Goal: Transaction & Acquisition: Book appointment/travel/reservation

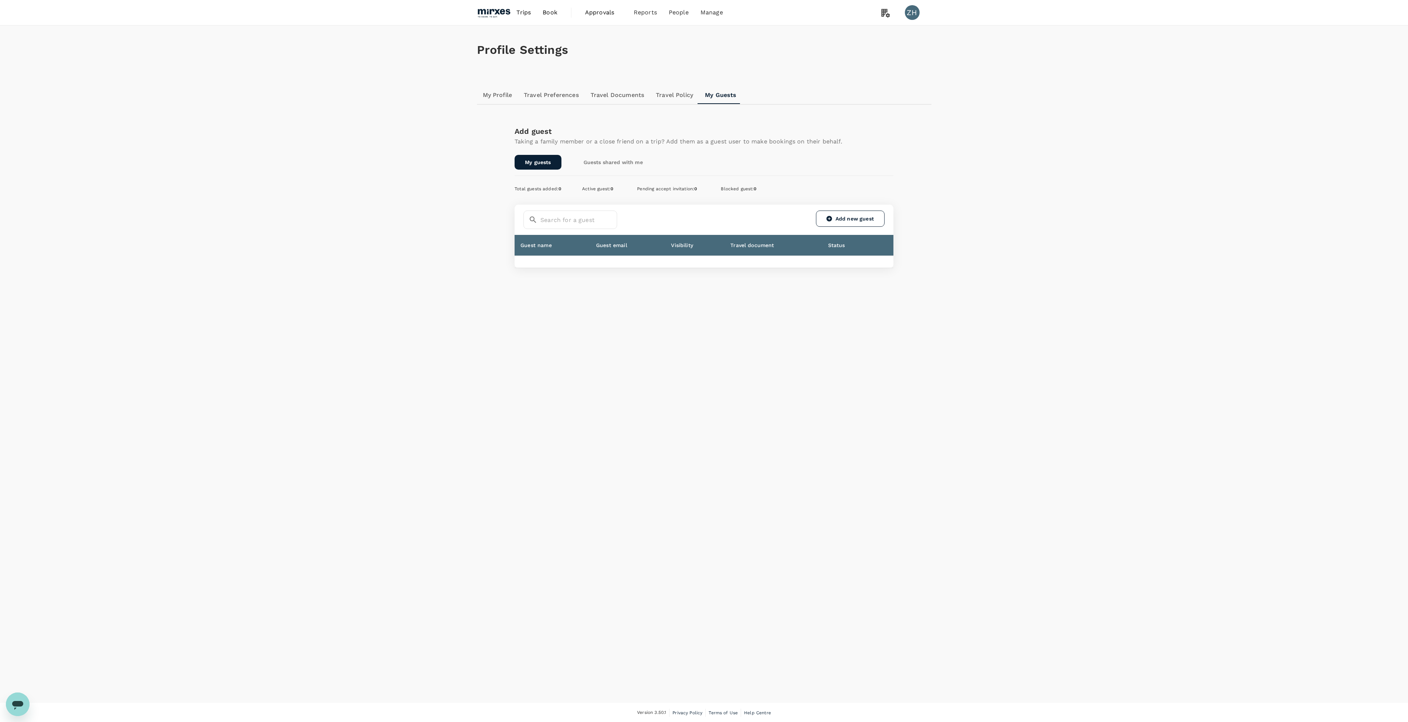
click at [511, 50] on h1 "Profile Settings" at bounding box center [704, 50] width 454 height 14
click at [501, 10] on img at bounding box center [494, 12] width 34 height 16
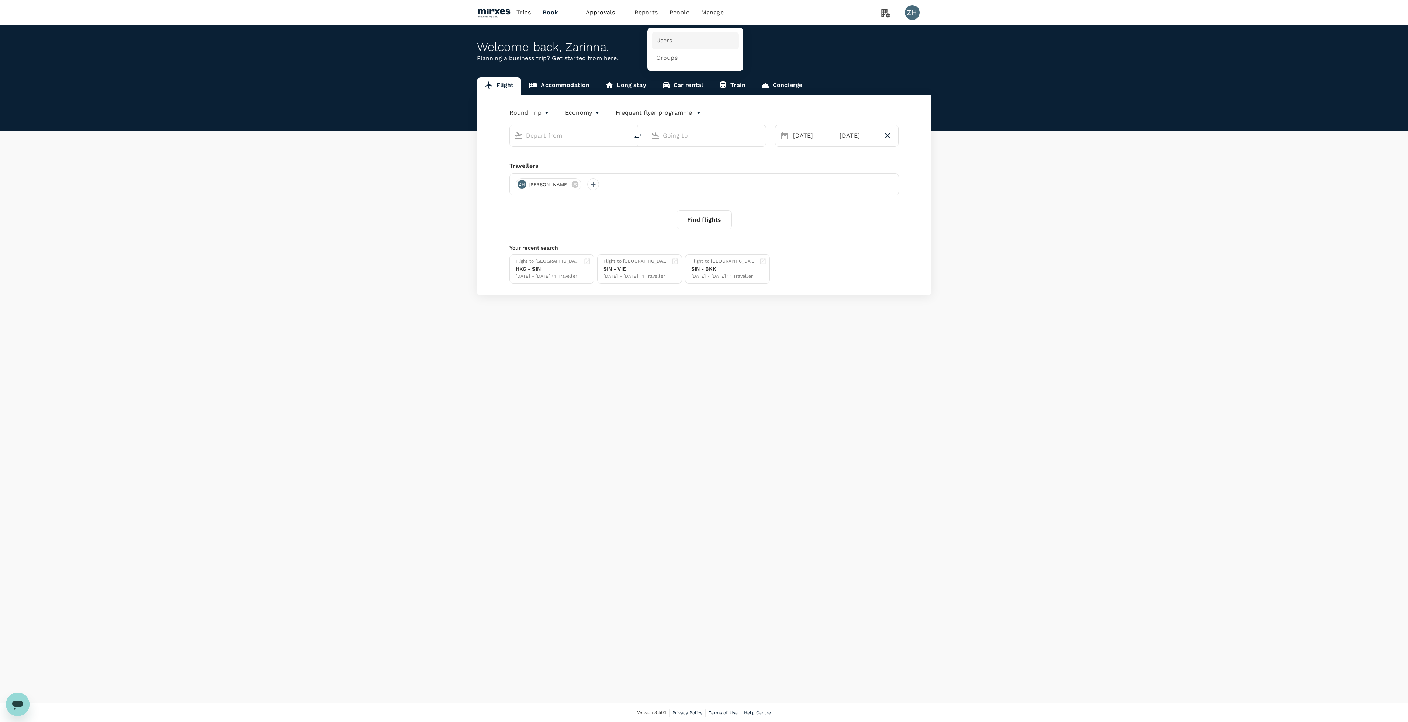
type input "Singapore Changi (SIN)"
type input "[PERSON_NAME] Intl ([GEOGRAPHIC_DATA])"
type input "Singapore Changi (SIN)"
type input "[PERSON_NAME] Intl ([GEOGRAPHIC_DATA])"
click at [678, 56] on link "Groups" at bounding box center [695, 57] width 87 height 17
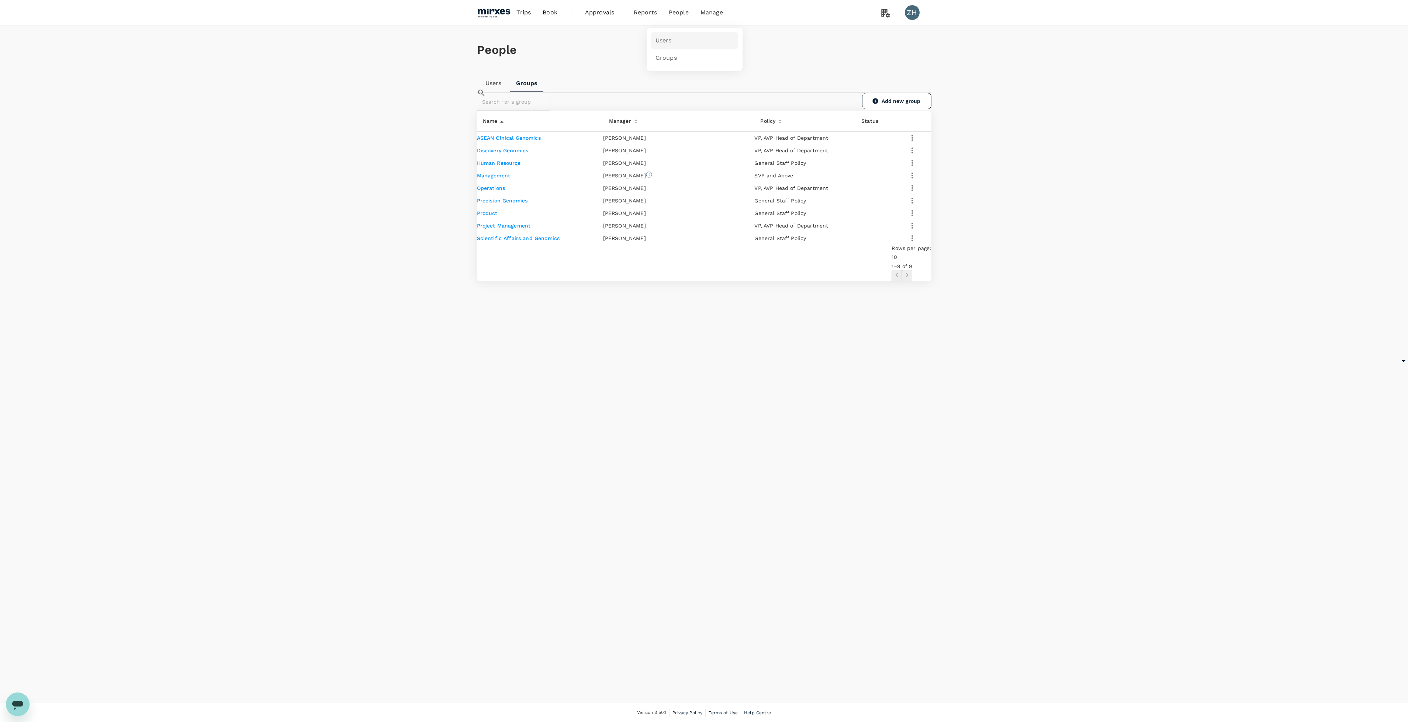
click at [679, 43] on link "Users" at bounding box center [694, 40] width 87 height 17
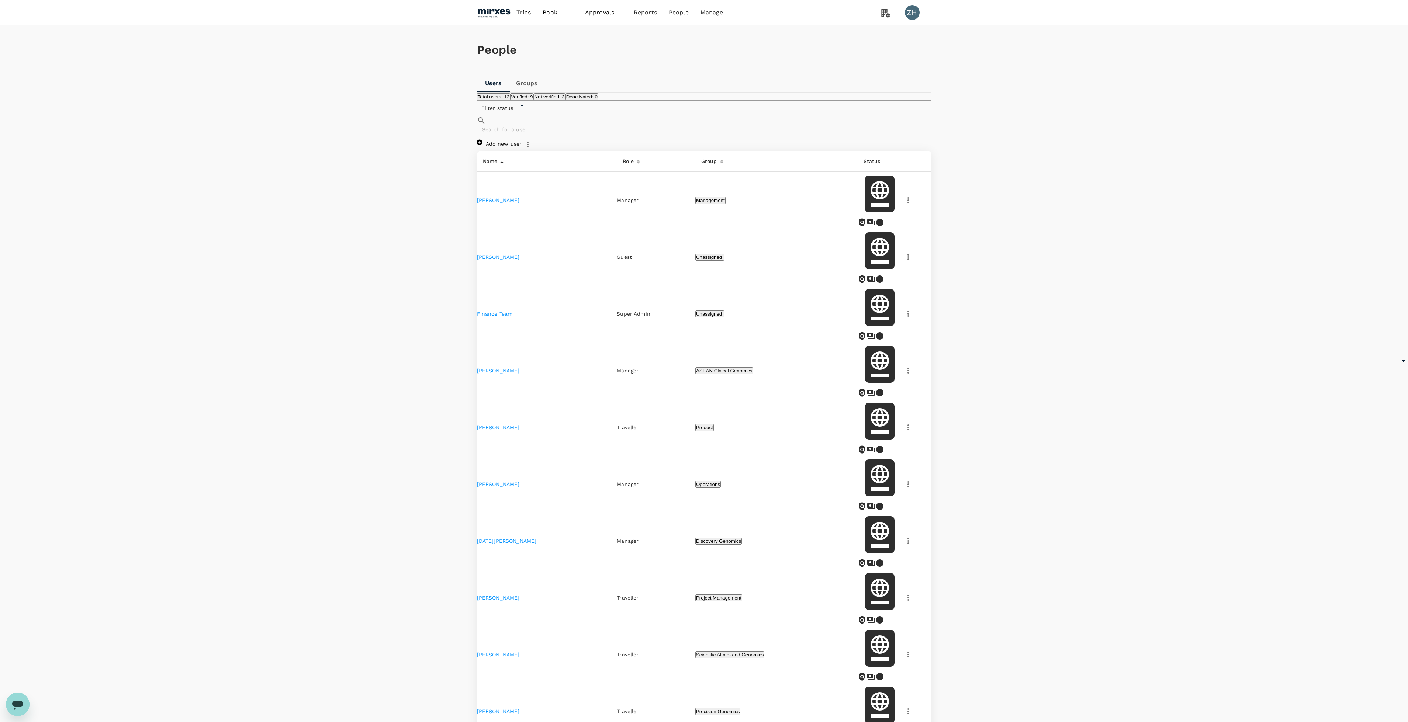
click at [509, 652] on link "[PERSON_NAME]" at bounding box center [498, 655] width 43 height 6
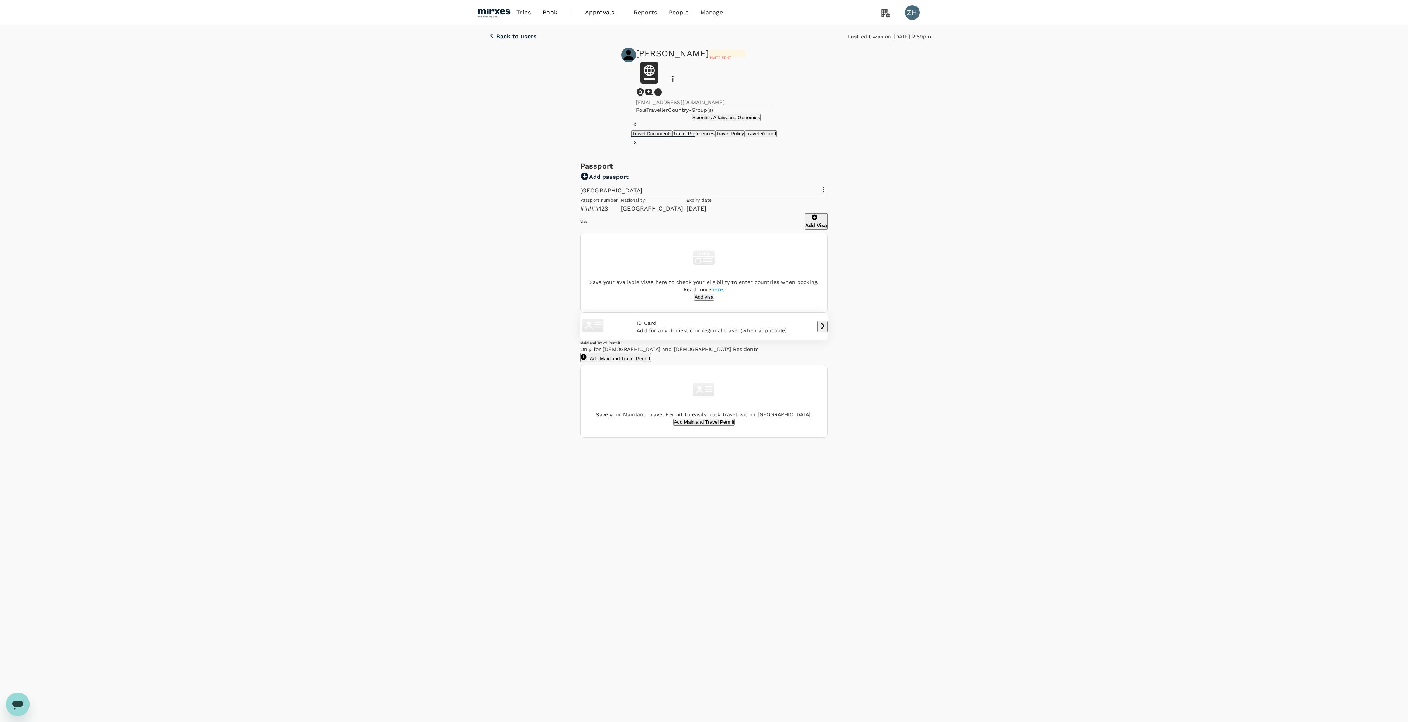
click at [673, 76] on icon at bounding box center [672, 79] width 1 height 6
click at [689, 71] on div at bounding box center [708, 361] width 1416 height 722
click at [525, 40] on p "Back to users" at bounding box center [516, 36] width 41 height 7
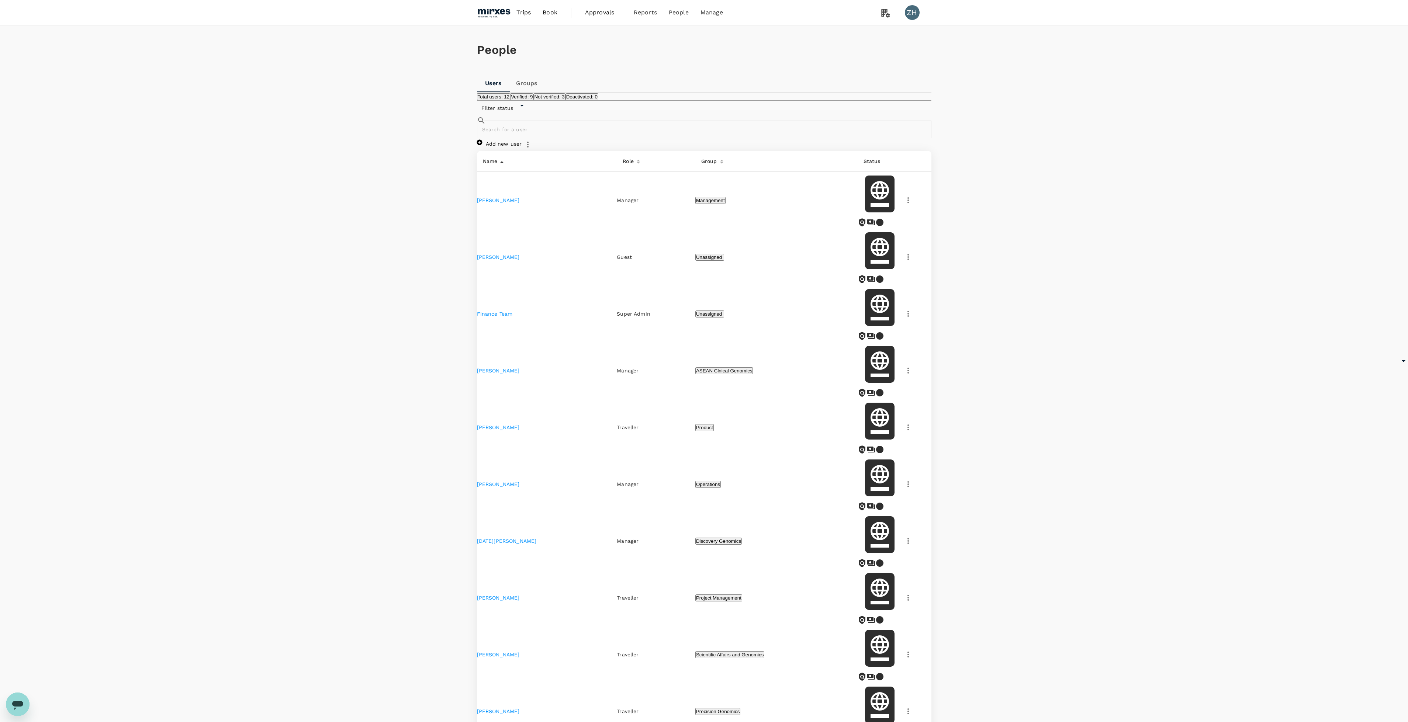
click at [497, 18] on img at bounding box center [494, 12] width 34 height 16
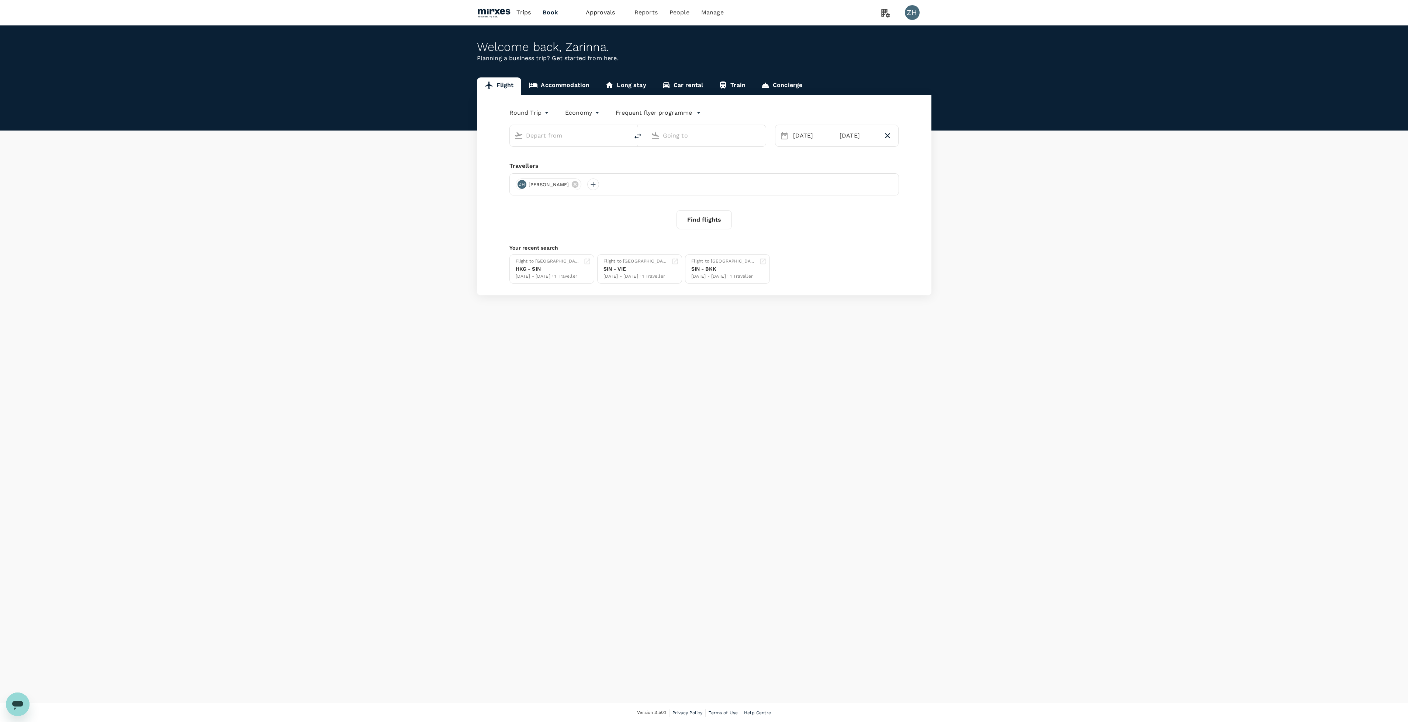
type input "Singapore Changi (SIN)"
type input "[PERSON_NAME] Intl ([GEOGRAPHIC_DATA])"
type input "Singapore Changi (SIN)"
type input "[PERSON_NAME] Intl ([GEOGRAPHIC_DATA])"
click at [666, 41] on span "Users" at bounding box center [664, 41] width 16 height 8
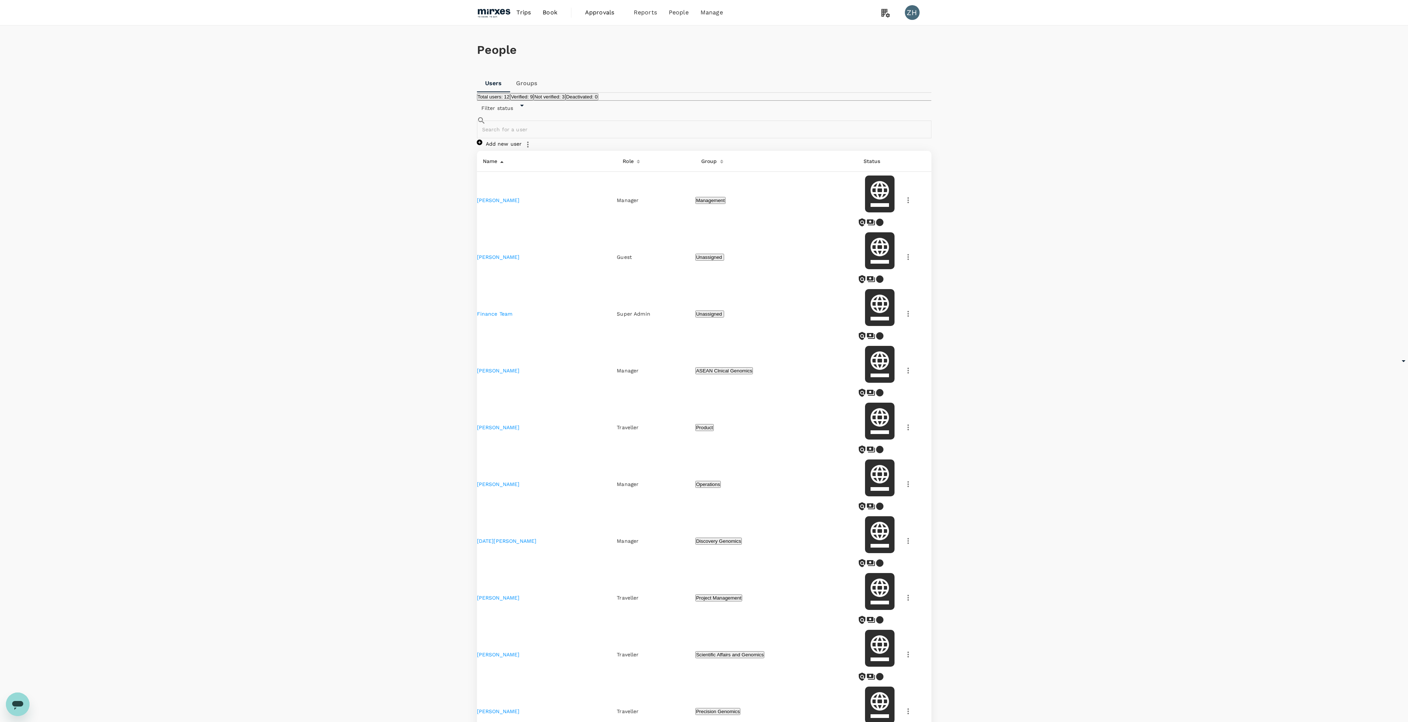
click at [505, 652] on link "[PERSON_NAME]" at bounding box center [498, 655] width 43 height 6
click at [904, 650] on icon "button" at bounding box center [908, 654] width 9 height 9
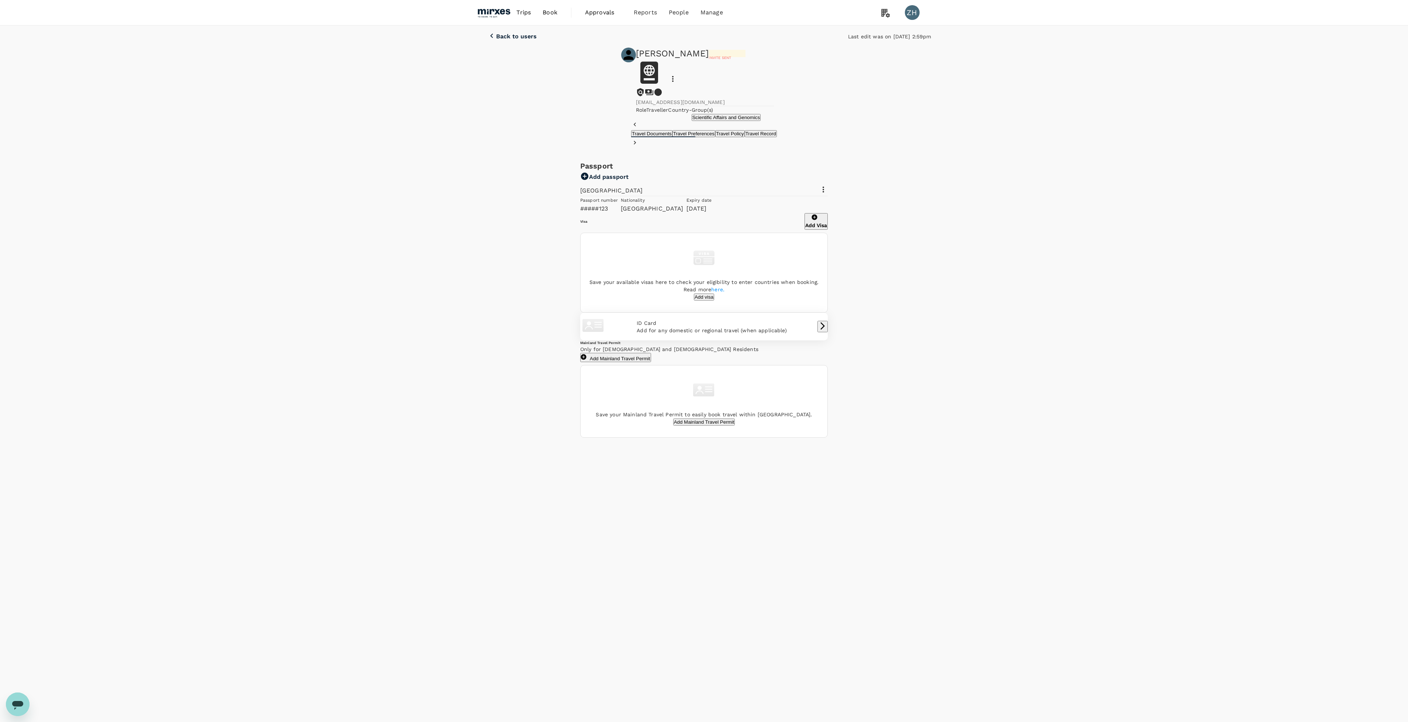
click at [674, 137] on button "Travel Preferences" at bounding box center [693, 133] width 43 height 7
click at [731, 137] on button "Travel Policy" at bounding box center [730, 133] width 30 height 7
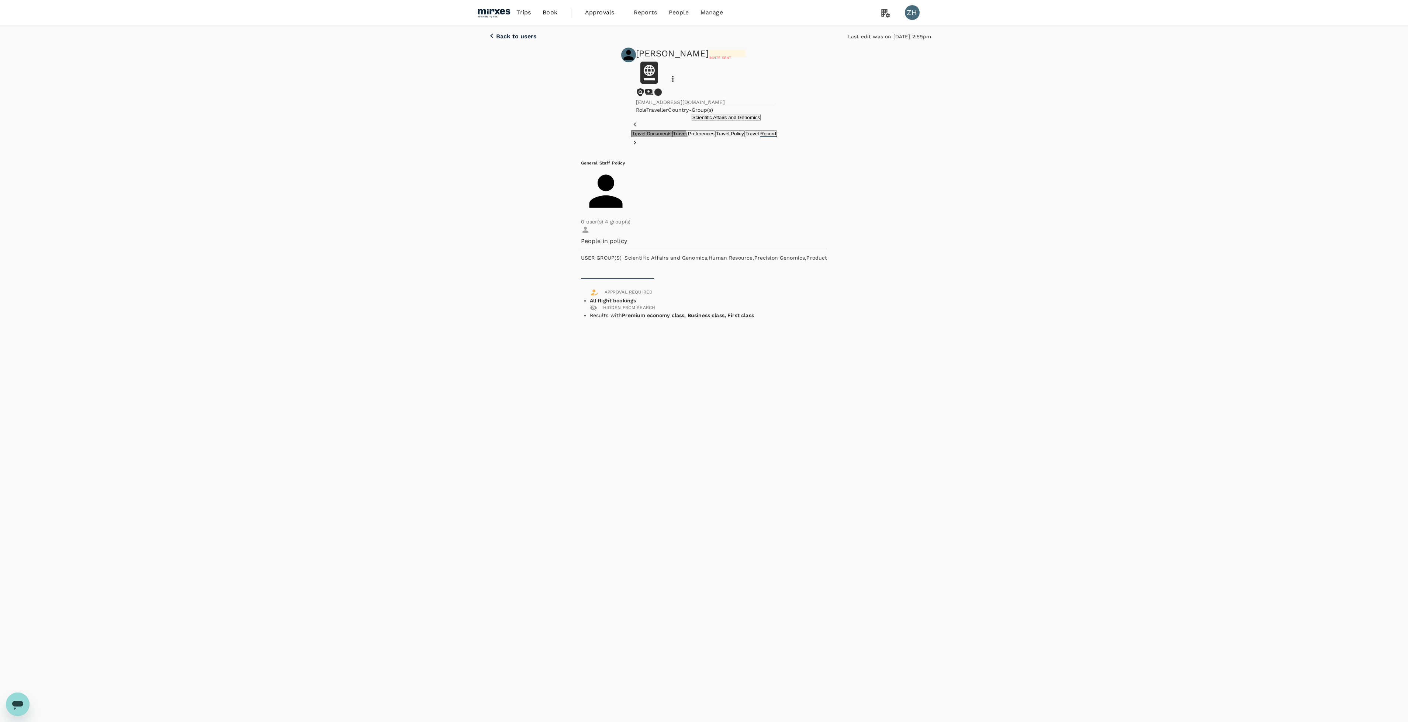
click at [772, 137] on button "Travel Record" at bounding box center [761, 133] width 32 height 7
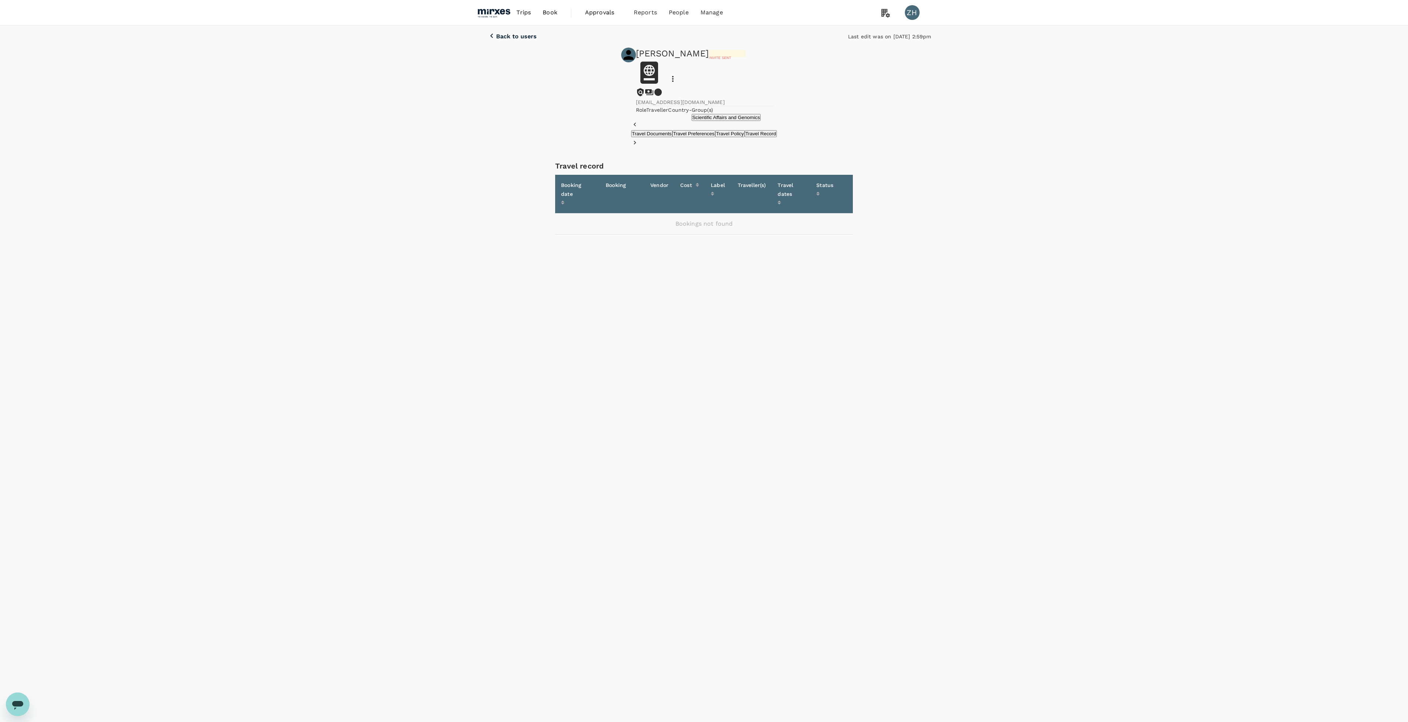
click at [631, 137] on button "Travel Documents" at bounding box center [651, 133] width 41 height 7
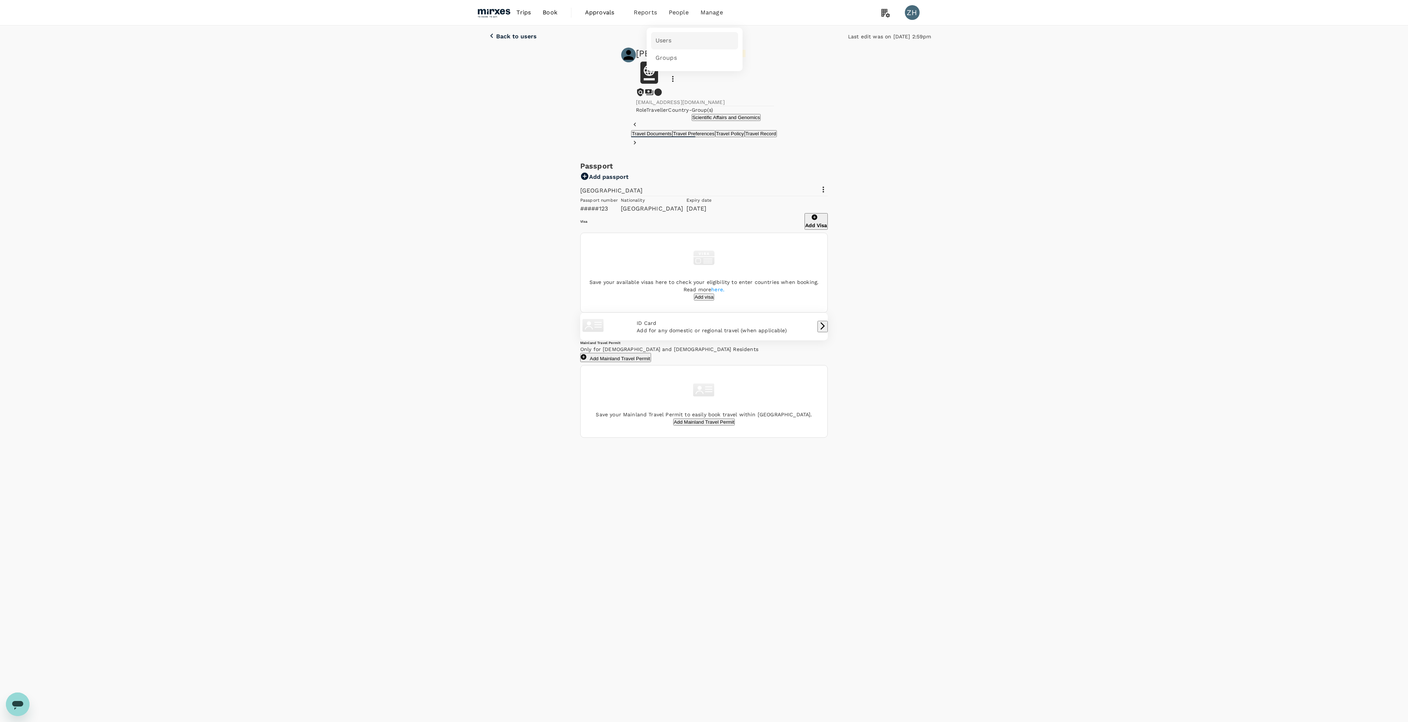
click at [680, 34] on link "Users" at bounding box center [694, 40] width 87 height 17
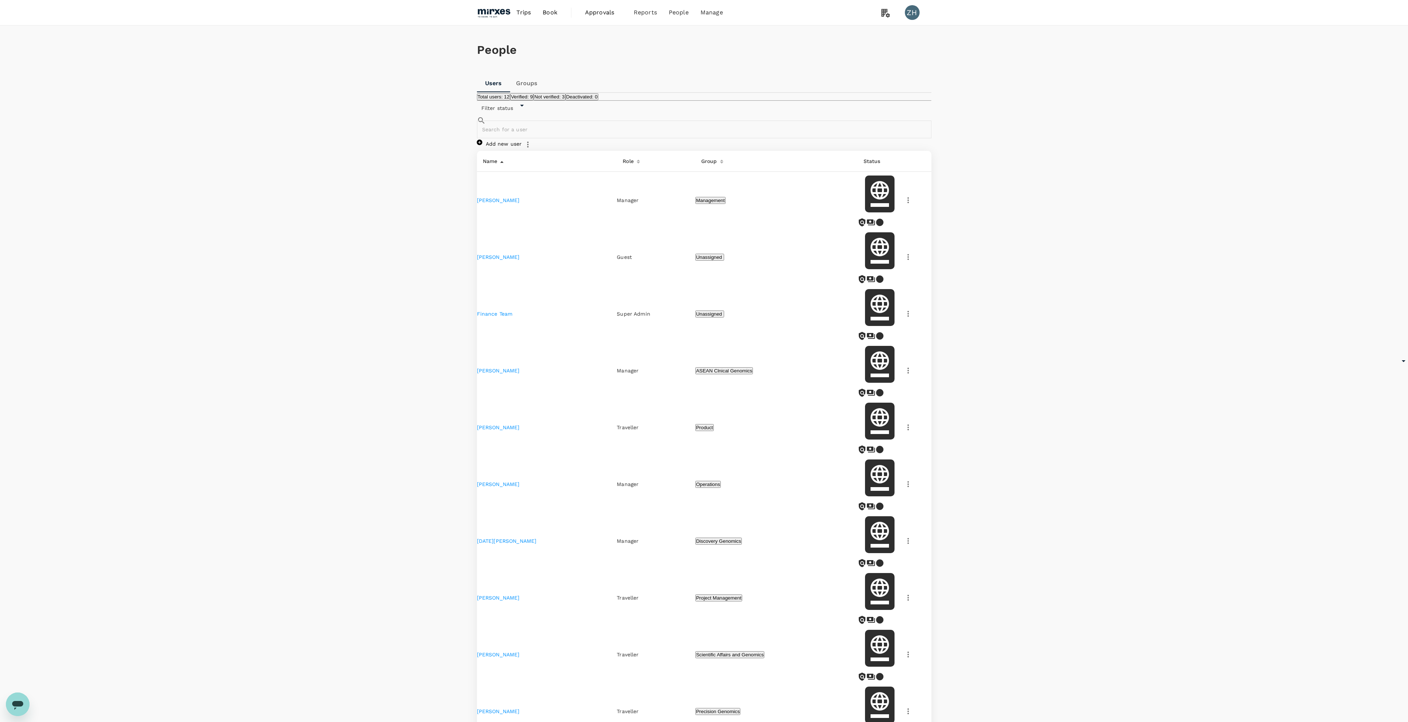
click at [565, 100] on button "Not verified: 3" at bounding box center [549, 96] width 32 height 7
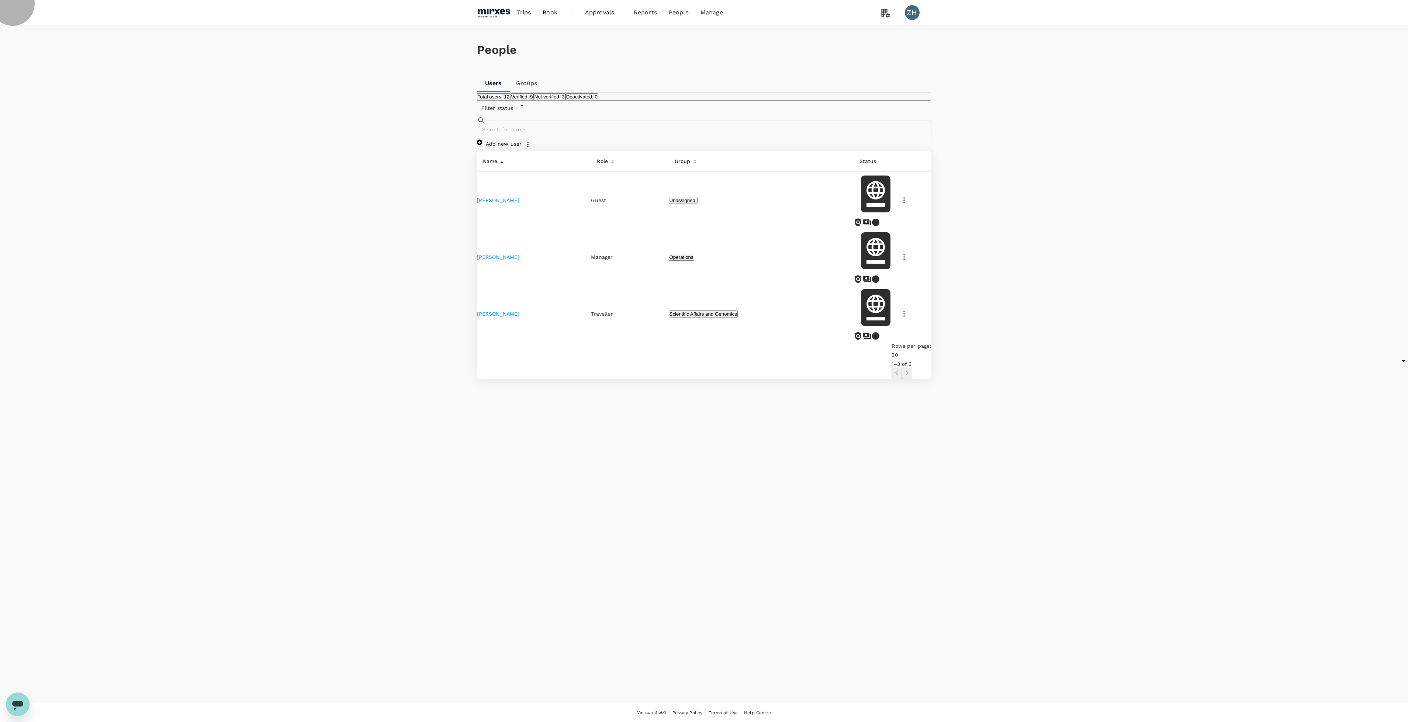
click at [533, 100] on button "Verified: 9" at bounding box center [521, 96] width 23 height 7
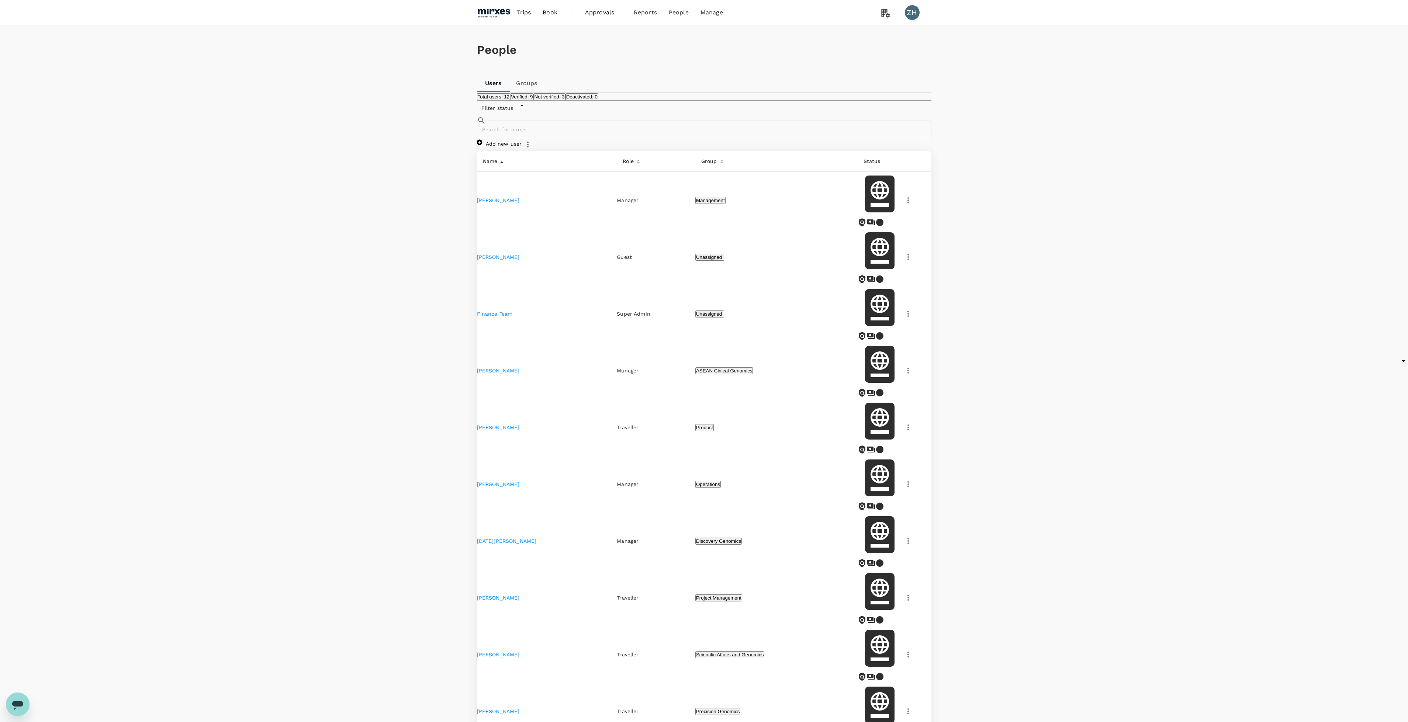
click at [506, 14] on img at bounding box center [494, 12] width 34 height 16
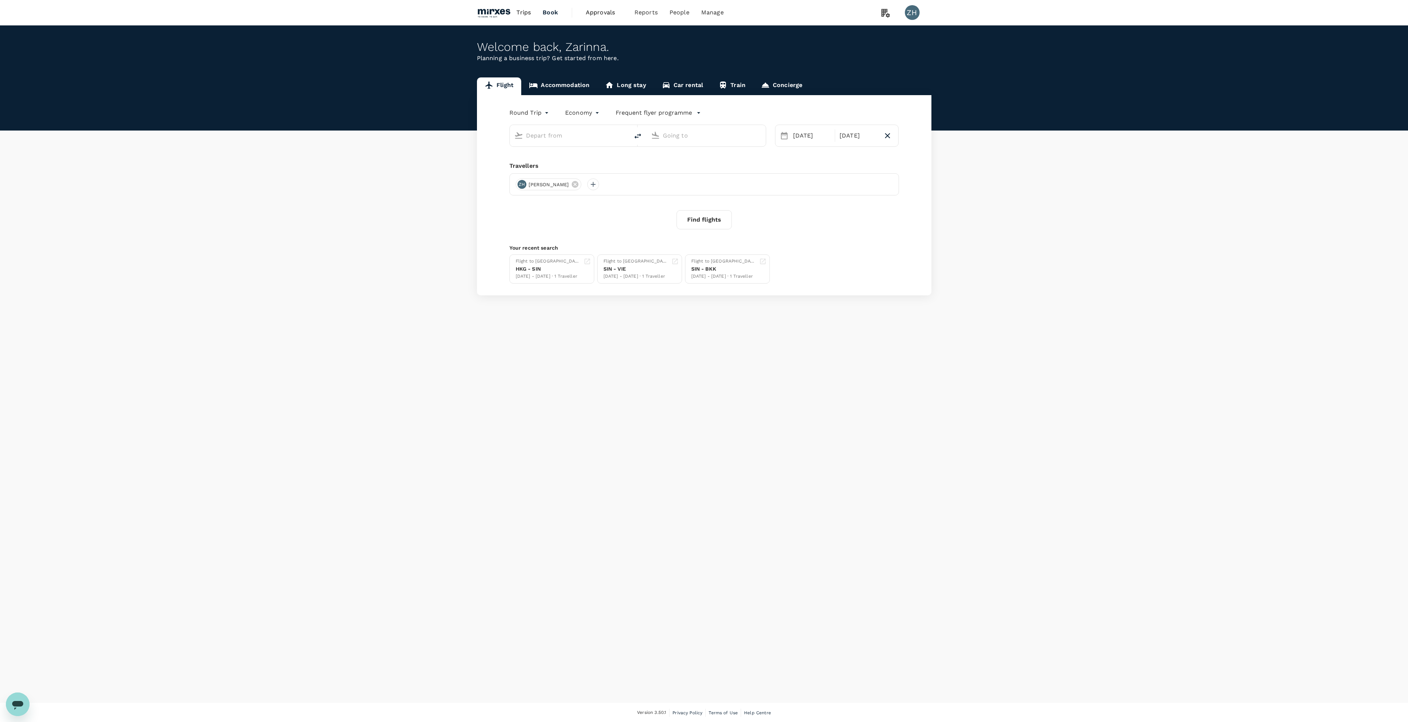
type input "Singapore Changi (SIN)"
type input "[PERSON_NAME] Intl ([GEOGRAPHIC_DATA])"
click at [572, 192] on icon at bounding box center [575, 193] width 7 height 7
click at [566, 195] on div at bounding box center [703, 193] width 389 height 22
click at [564, 79] on link "Accommodation" at bounding box center [559, 86] width 76 height 18
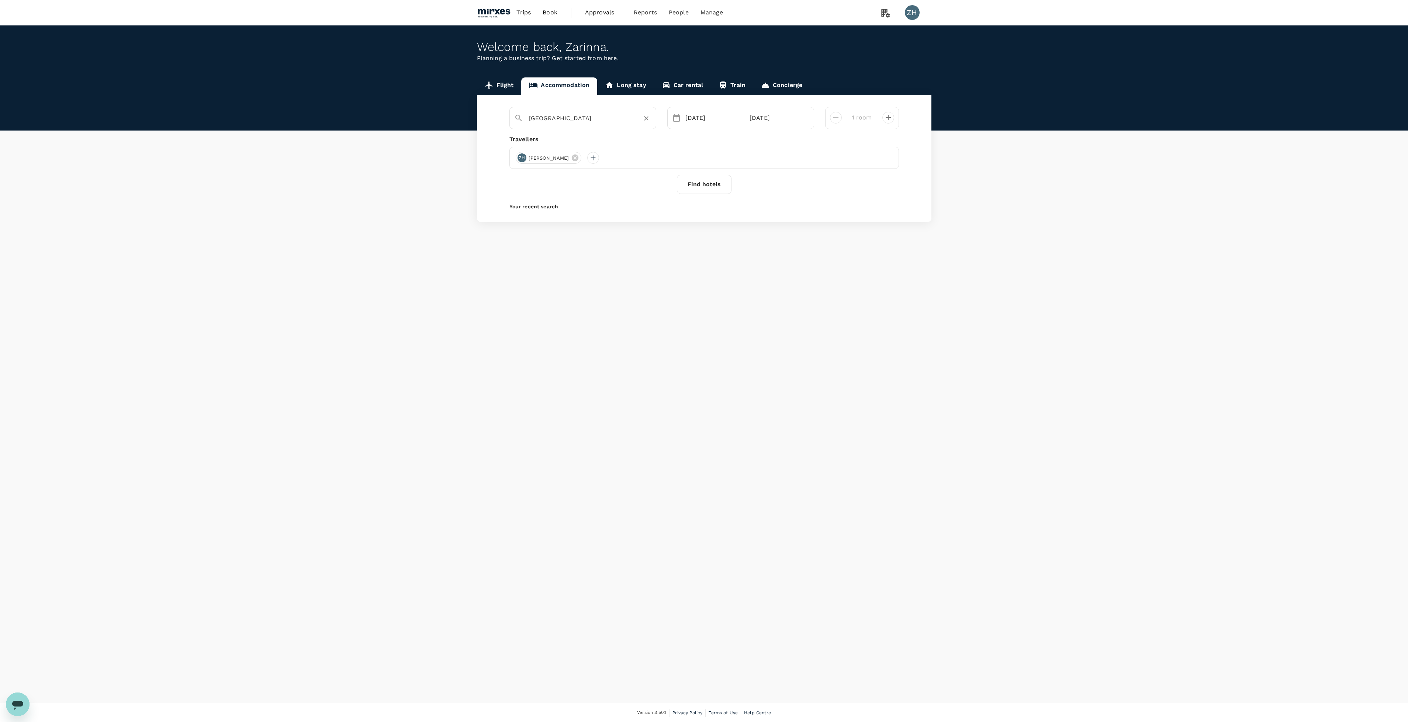
click at [630, 124] on div "[GEOGRAPHIC_DATA]" at bounding box center [579, 115] width 143 height 19
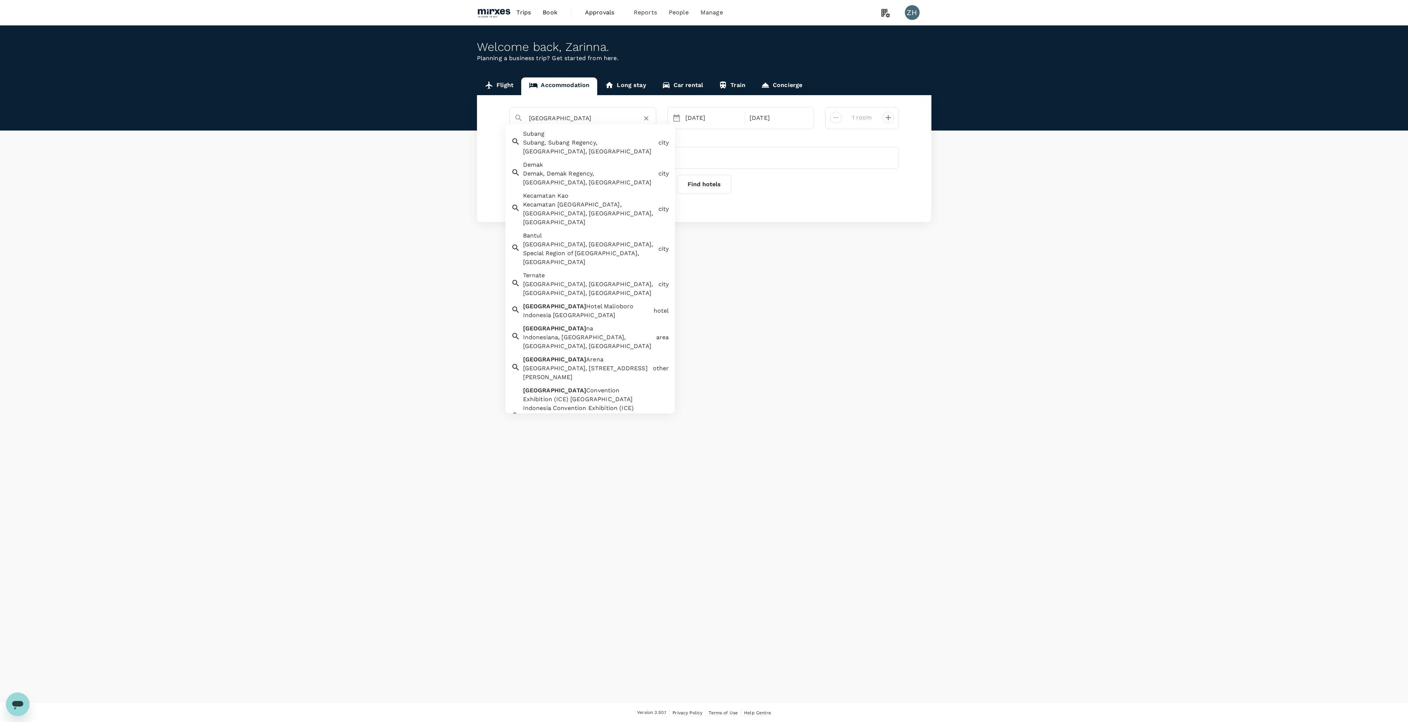
drag, startPoint x: 583, startPoint y: 121, endPoint x: 475, endPoint y: 117, distance: 107.4
click at [475, 117] on div "Flight Accommodation Long stay Car rental Train Concierge [GEOGRAPHIC_DATA] Sub…" at bounding box center [704, 149] width 472 height 145
type input "f"
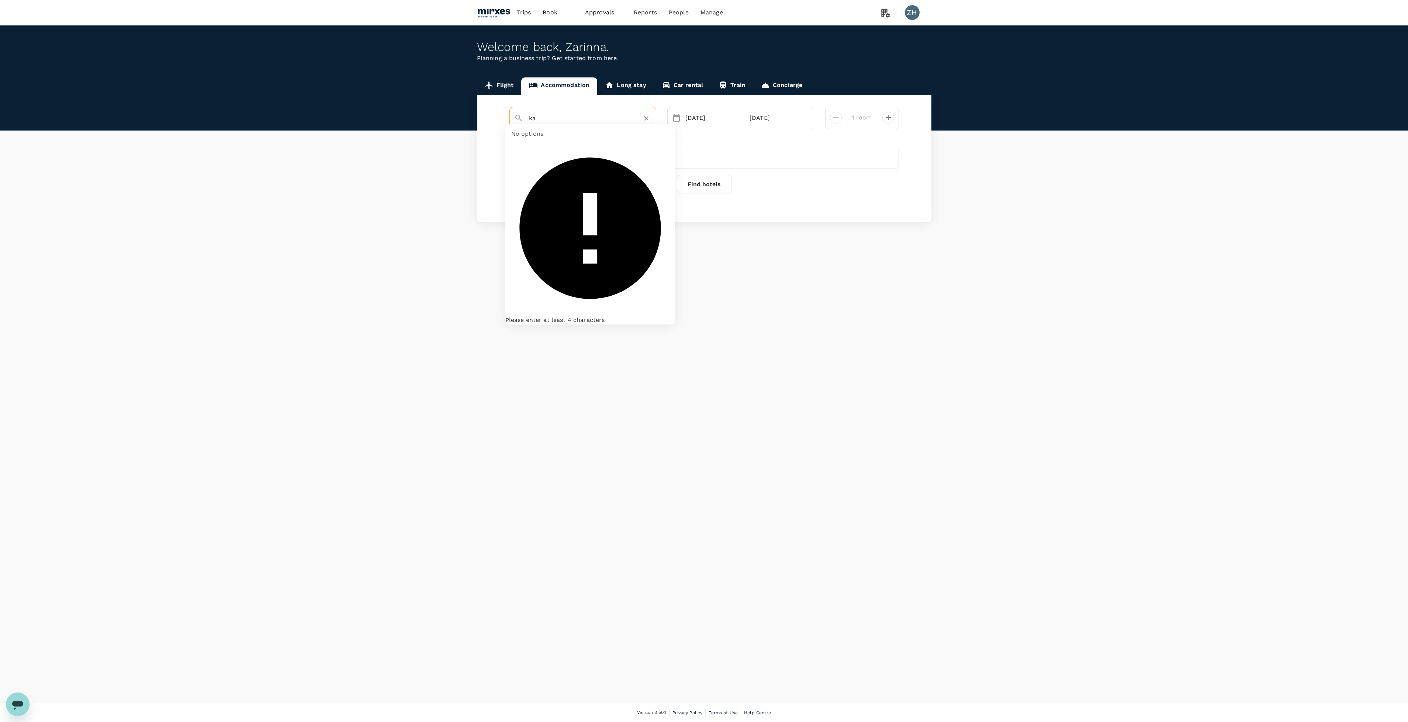
type input "k"
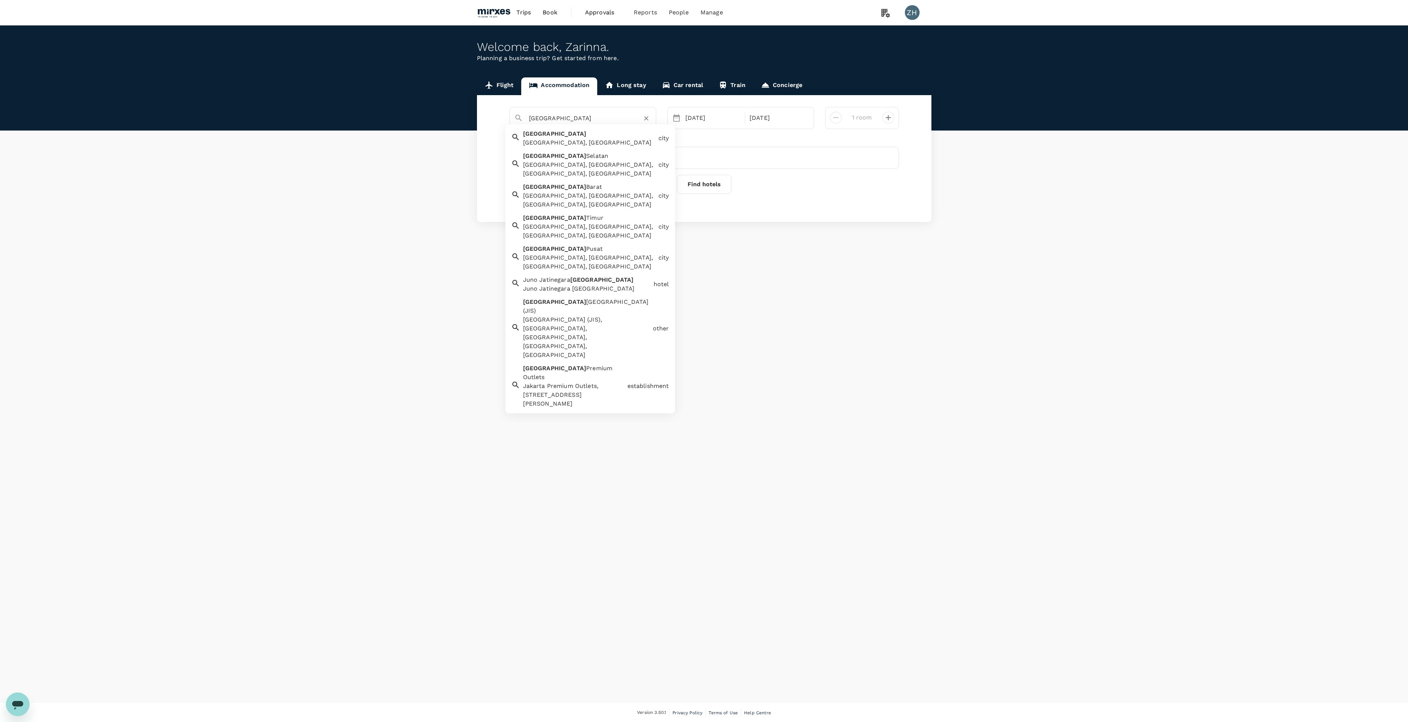
click at [540, 129] on div "Jakarta [GEOGRAPHIC_DATA], [GEOGRAPHIC_DATA]" at bounding box center [587, 137] width 135 height 21
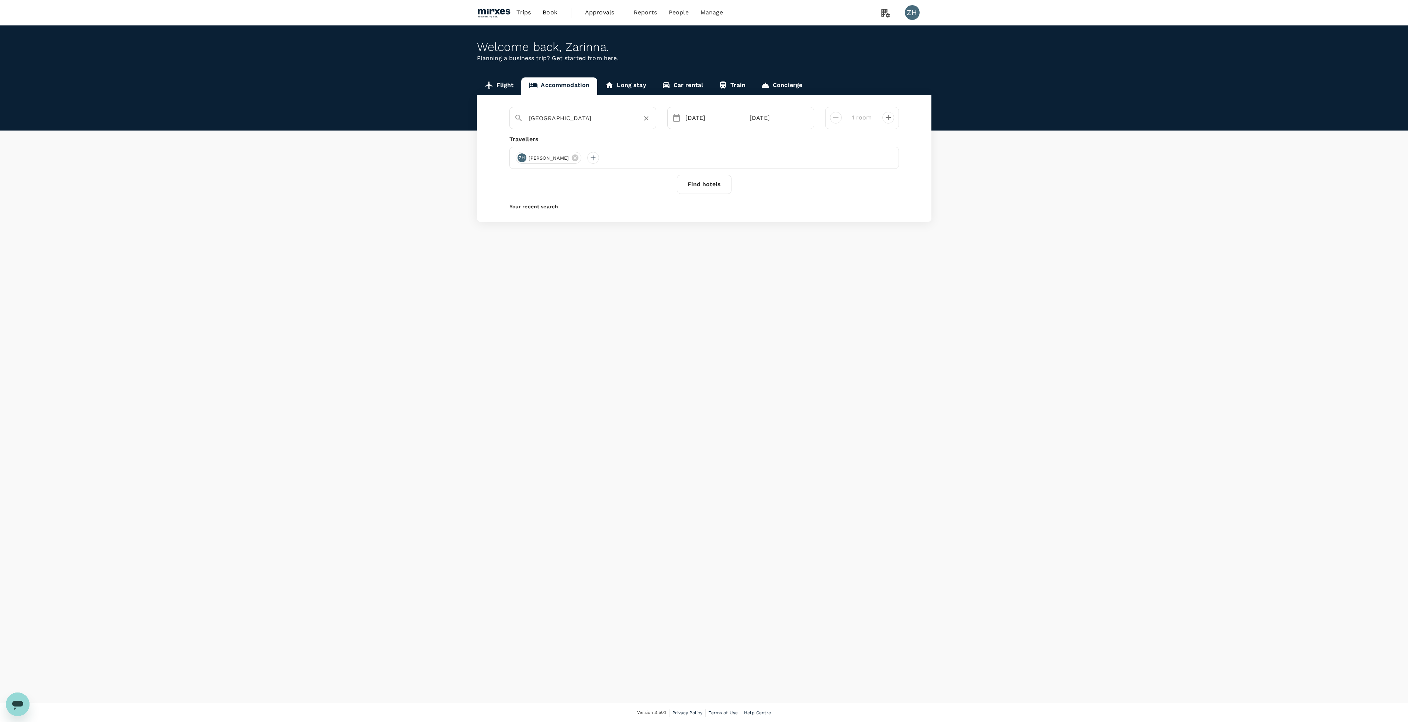
type input "[GEOGRAPHIC_DATA]"
click at [713, 183] on button "Find hotels" at bounding box center [704, 184] width 55 height 19
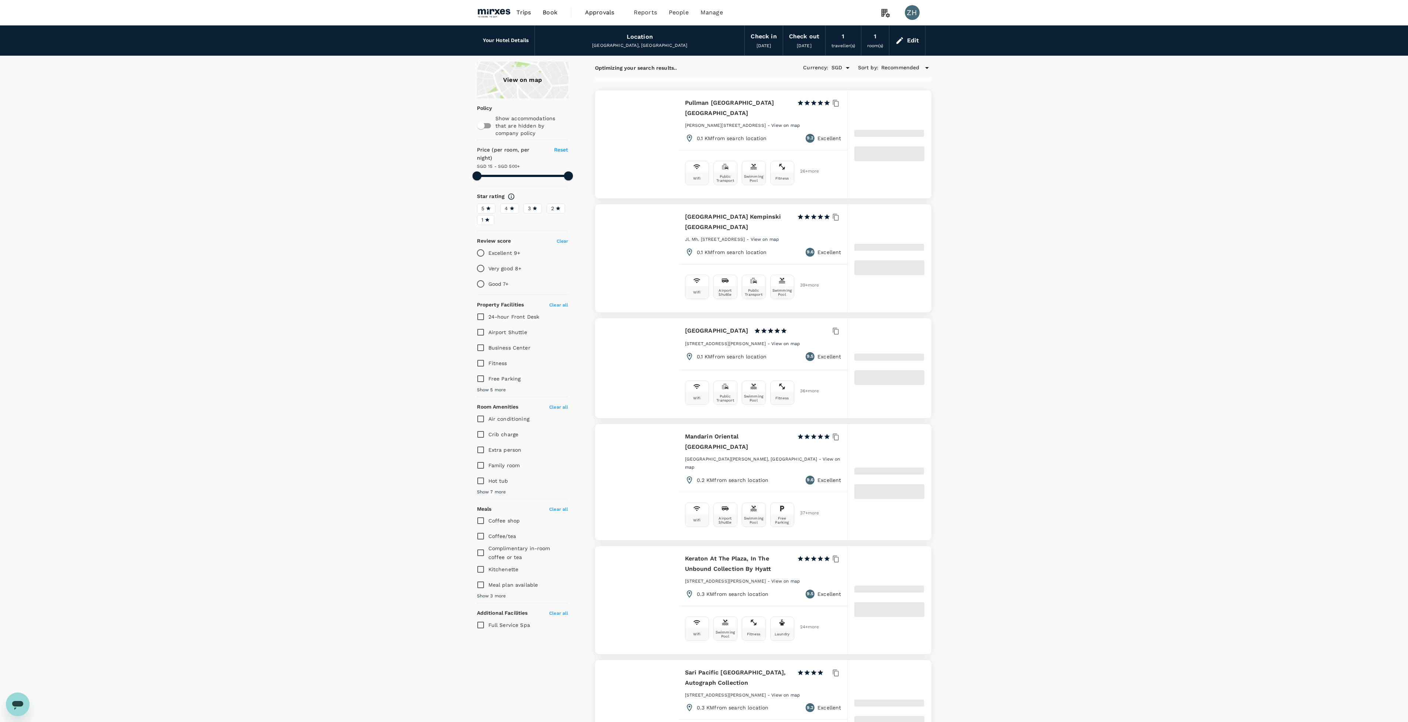
type input "499.61"
type input "9.61"
type input "499.74"
type input "7.74"
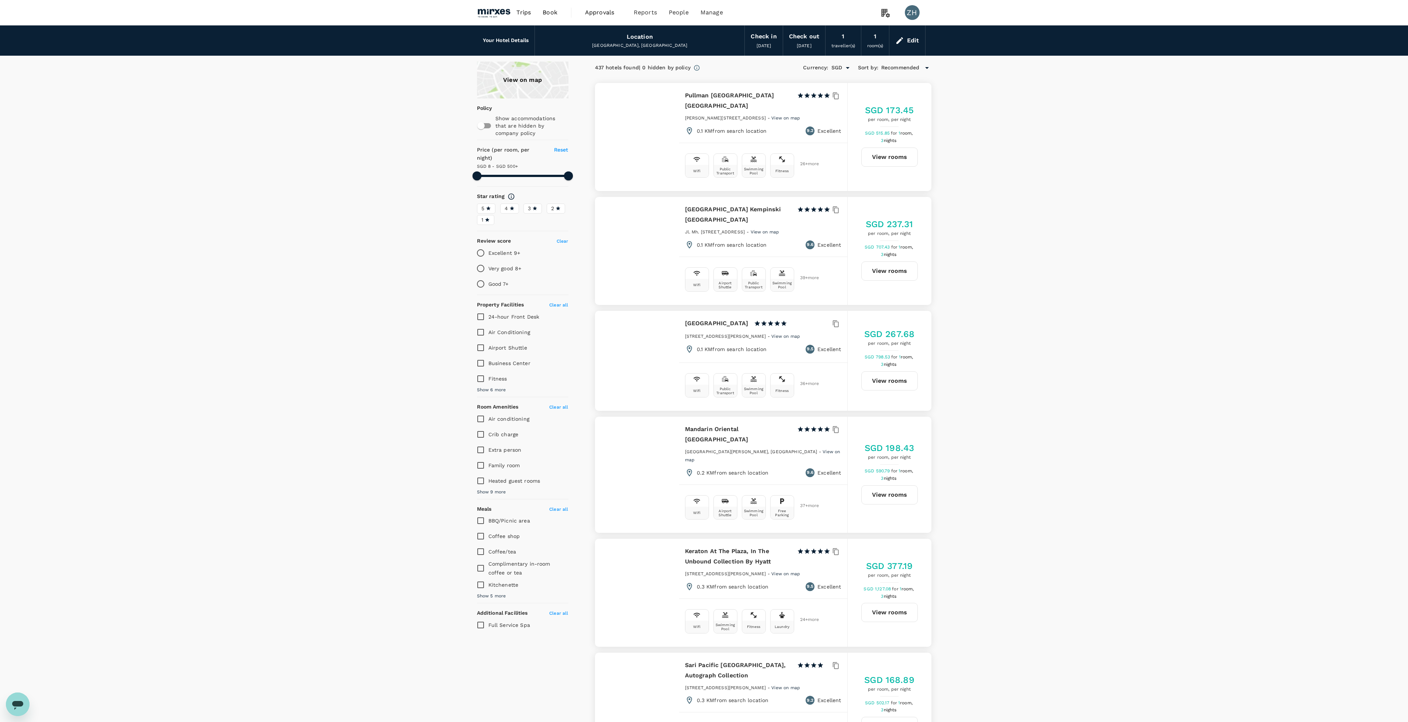
type input "499.74"
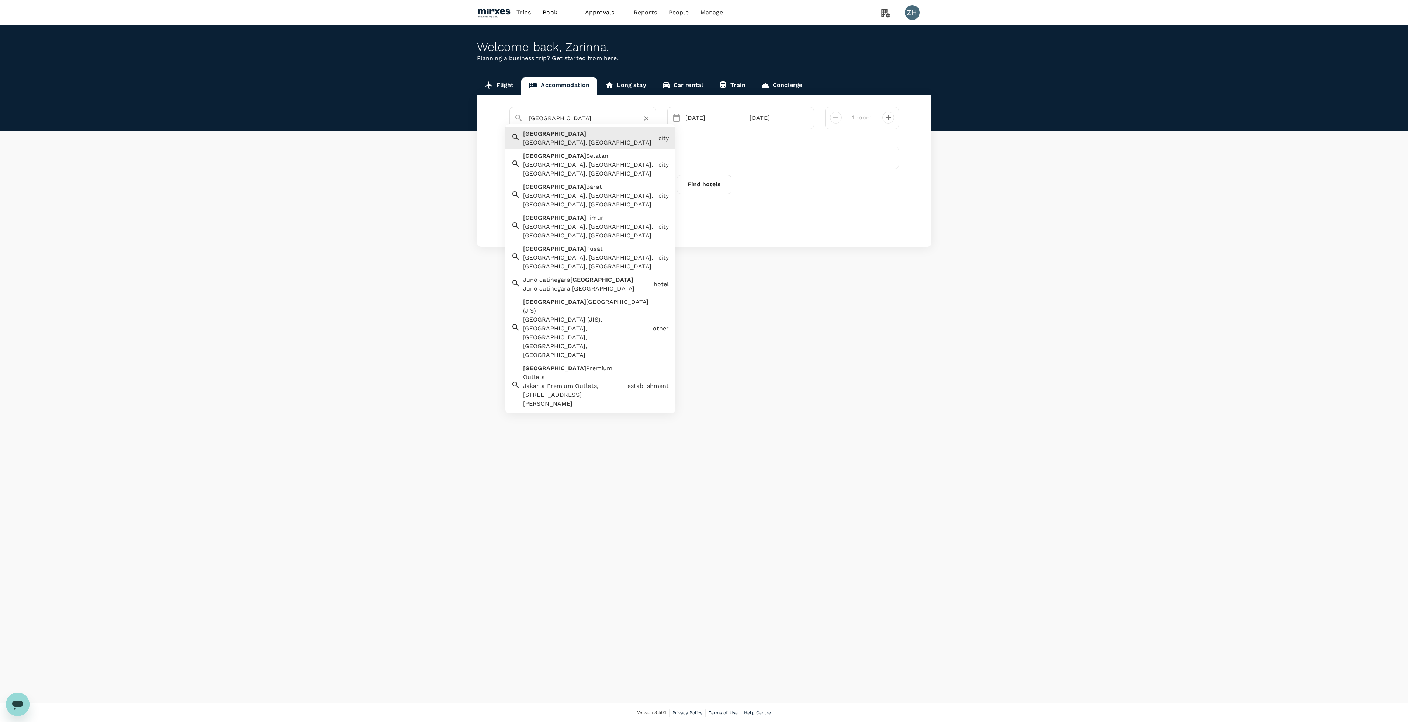
drag, startPoint x: 600, startPoint y: 124, endPoint x: 375, endPoint y: 106, distance: 226.1
click at [375, 106] on div "Flight Accommodation Long stay Car rental Train Concierge [GEOGRAPHIC_DATA] [GE…" at bounding box center [704, 161] width 1408 height 169
click at [572, 168] on span "Jaka" at bounding box center [579, 164] width 14 height 7
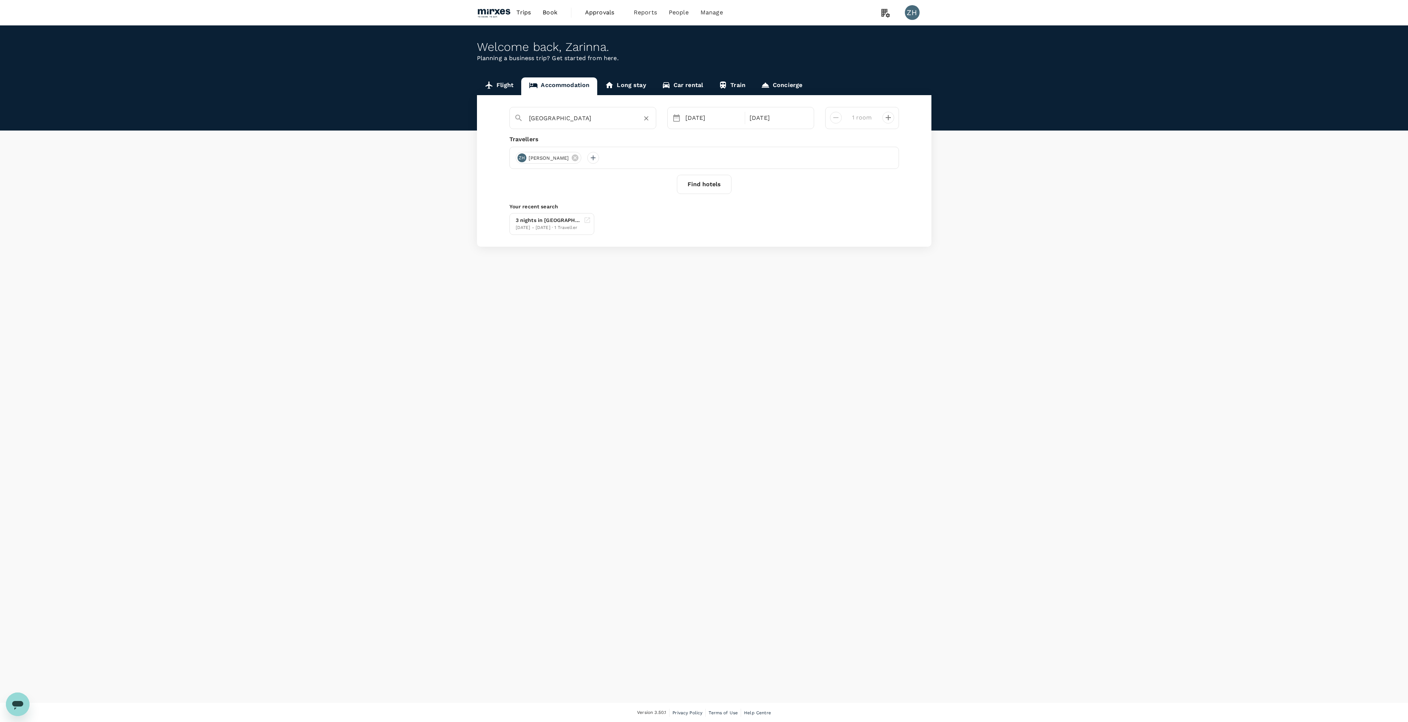
type input "[GEOGRAPHIC_DATA]"
click at [707, 182] on button "Find hotels" at bounding box center [704, 184] width 55 height 19
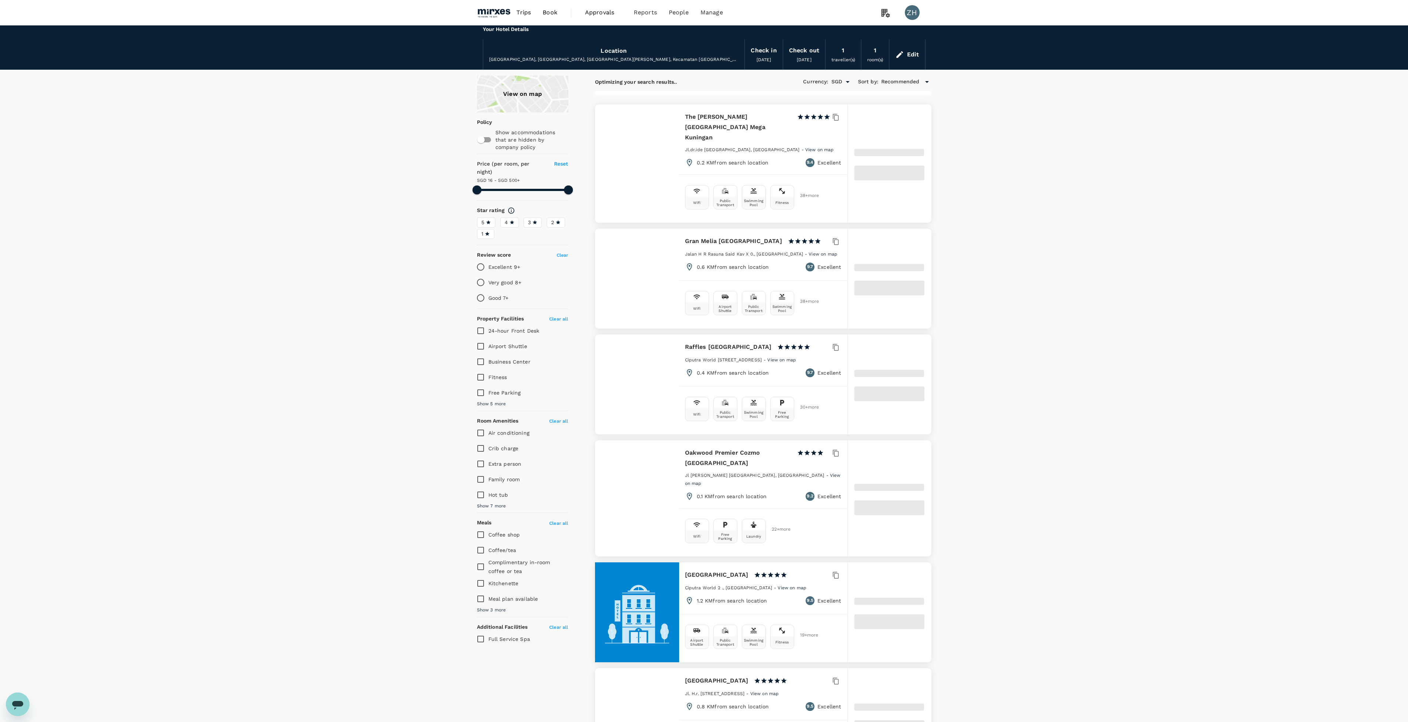
type input "499.74"
type input "7.74"
click at [646, 167] on div at bounding box center [637, 163] width 84 height 118
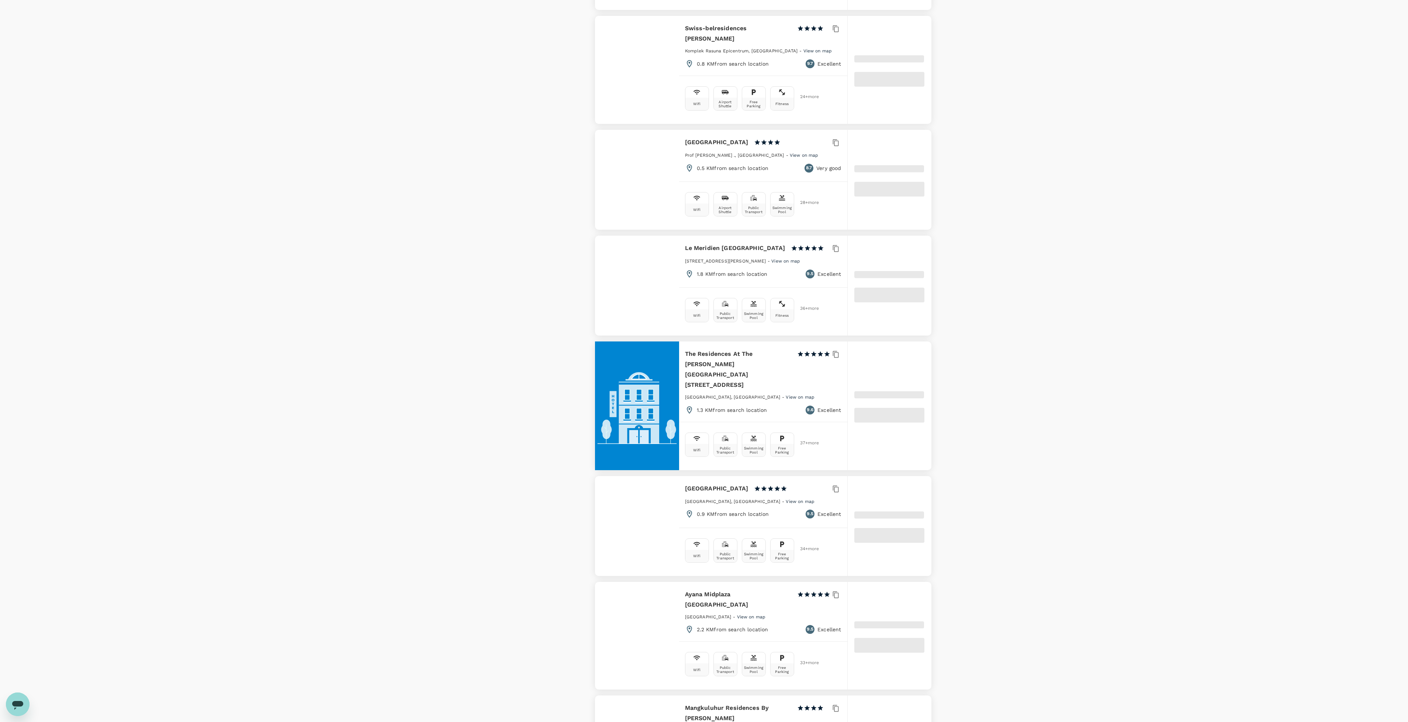
scroll to position [830, 0]
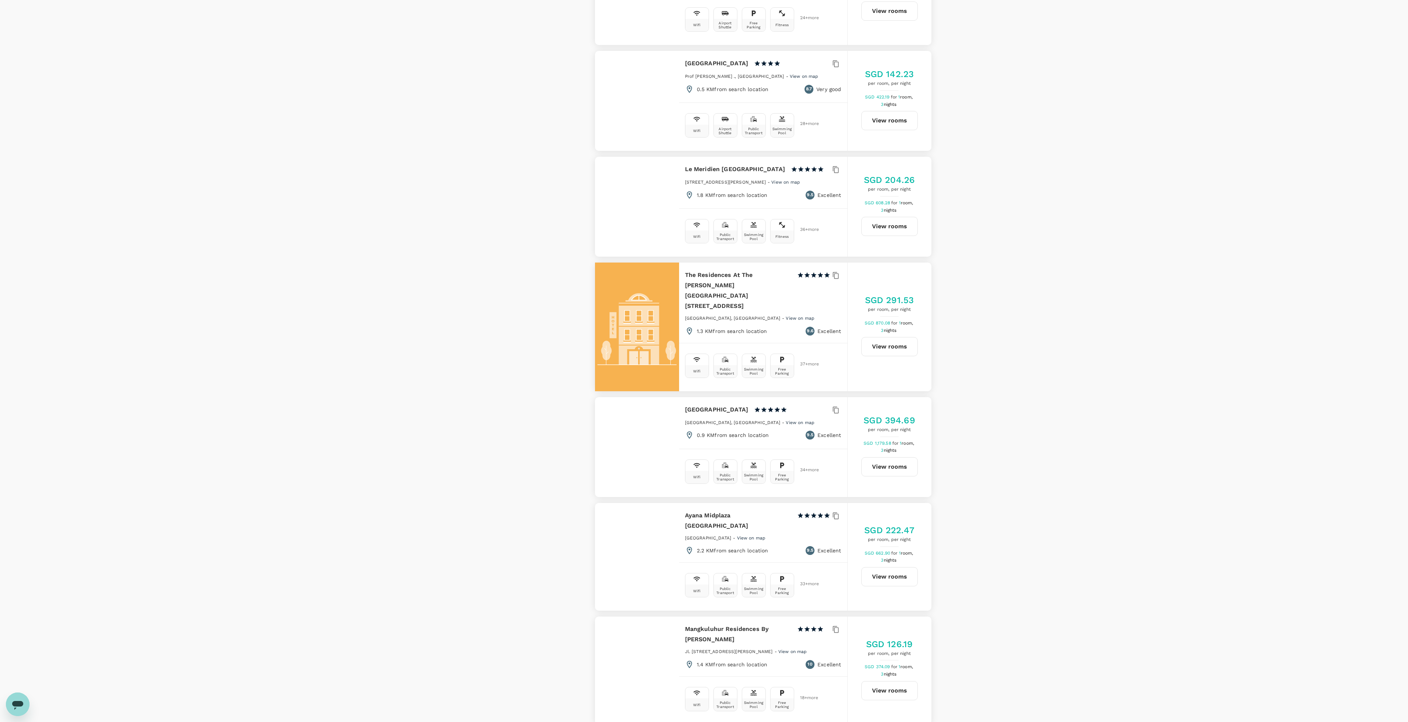
type input "499.74"
click at [899, 457] on button "View rooms" at bounding box center [889, 466] width 56 height 19
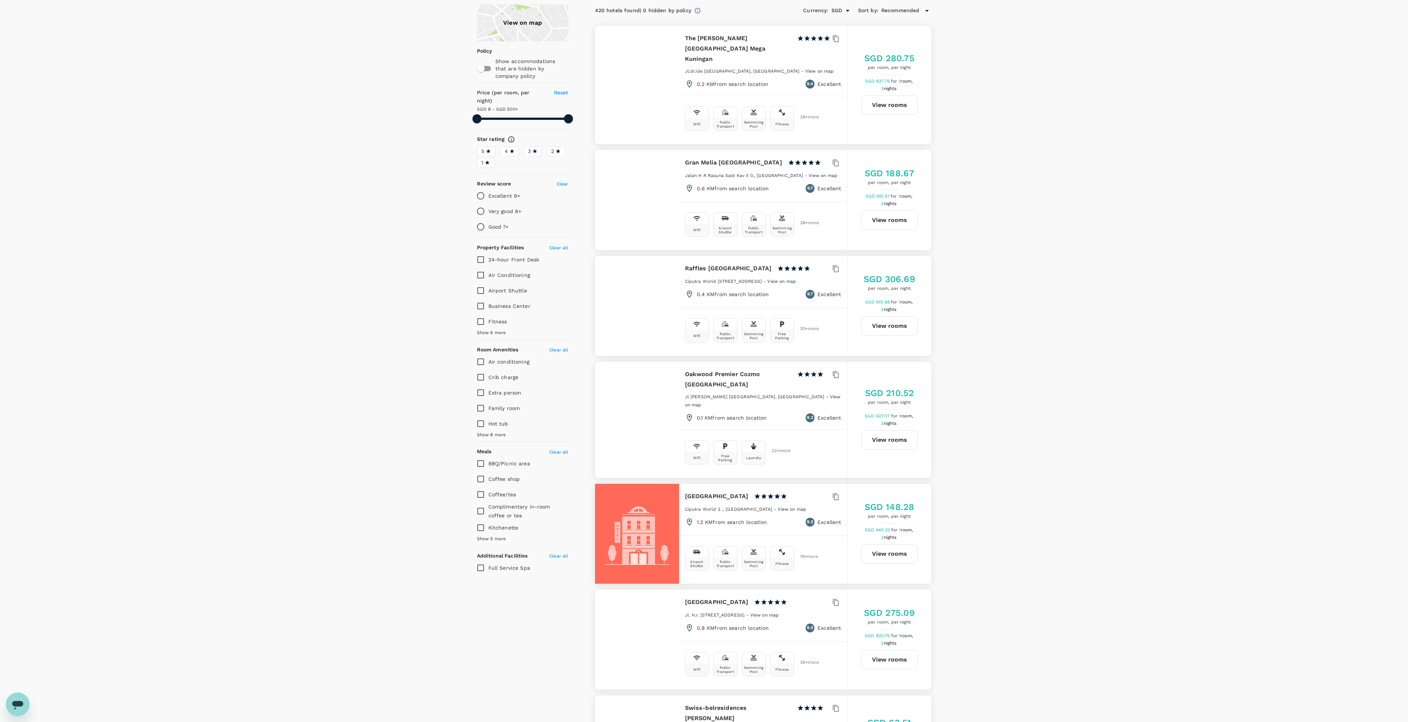
scroll to position [0, 0]
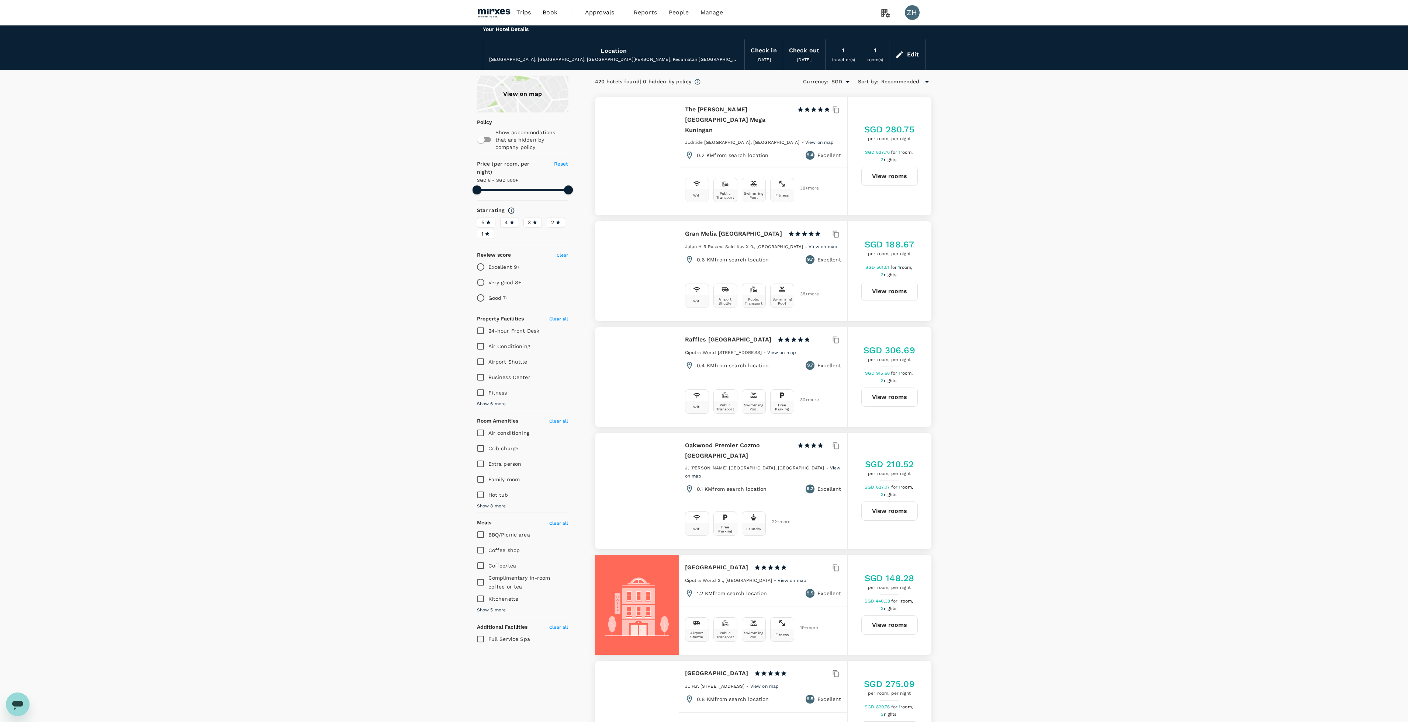
click at [505, 14] on img at bounding box center [494, 12] width 34 height 16
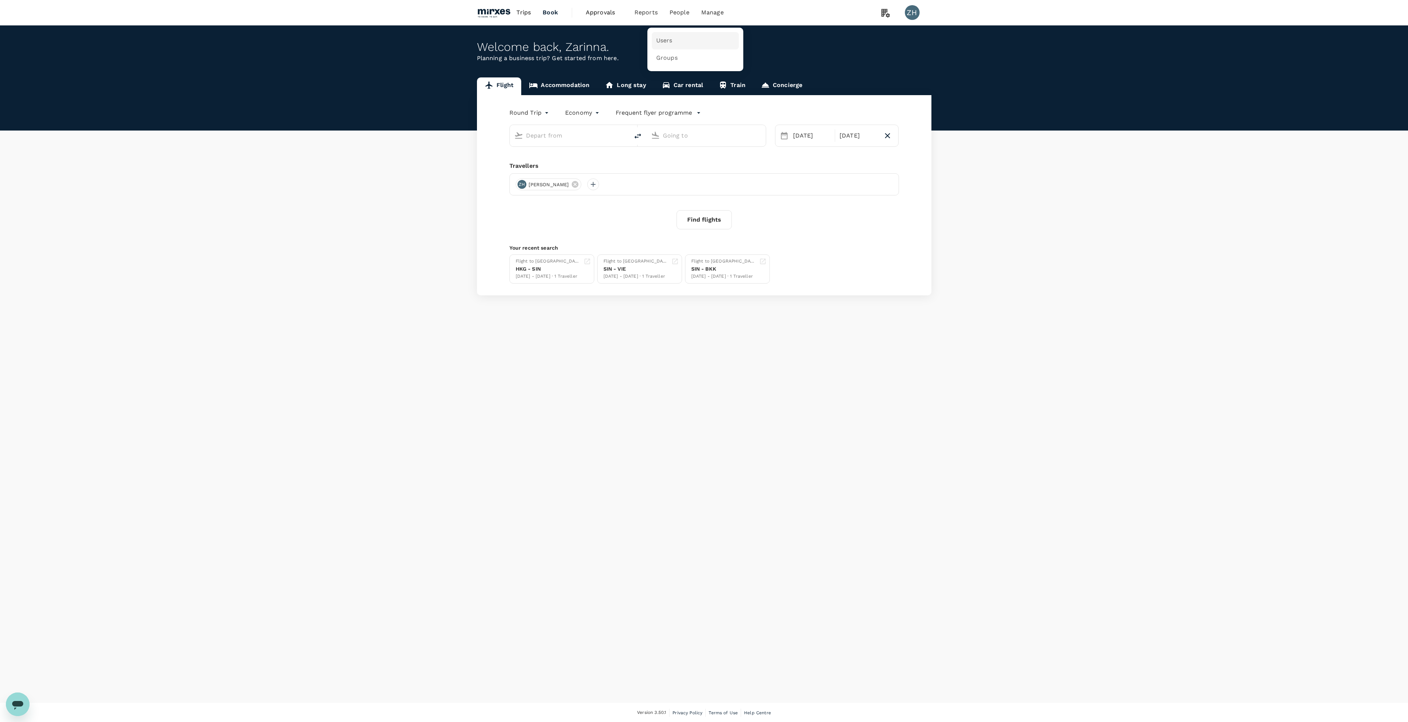
click at [671, 38] on span "Users" at bounding box center [664, 41] width 16 height 8
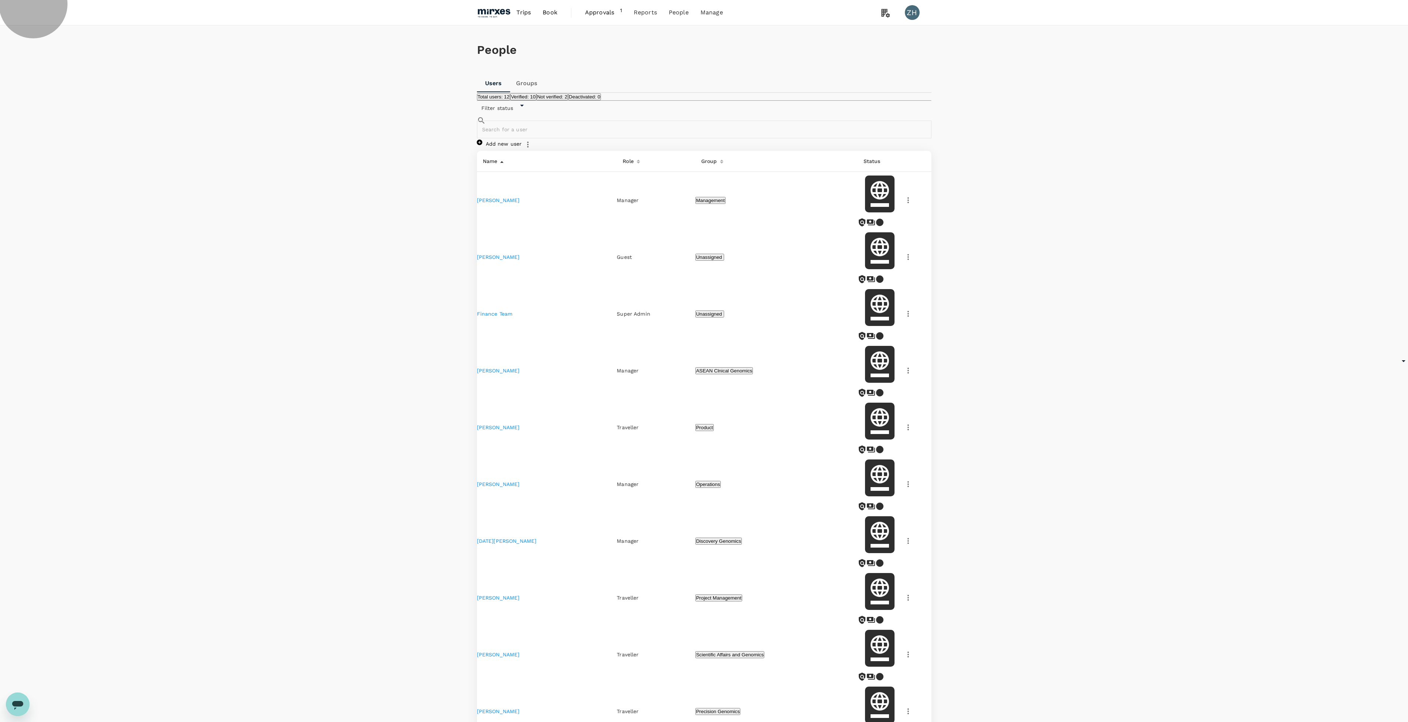
click at [568, 100] on button "Not verified: 2" at bounding box center [552, 96] width 32 height 7
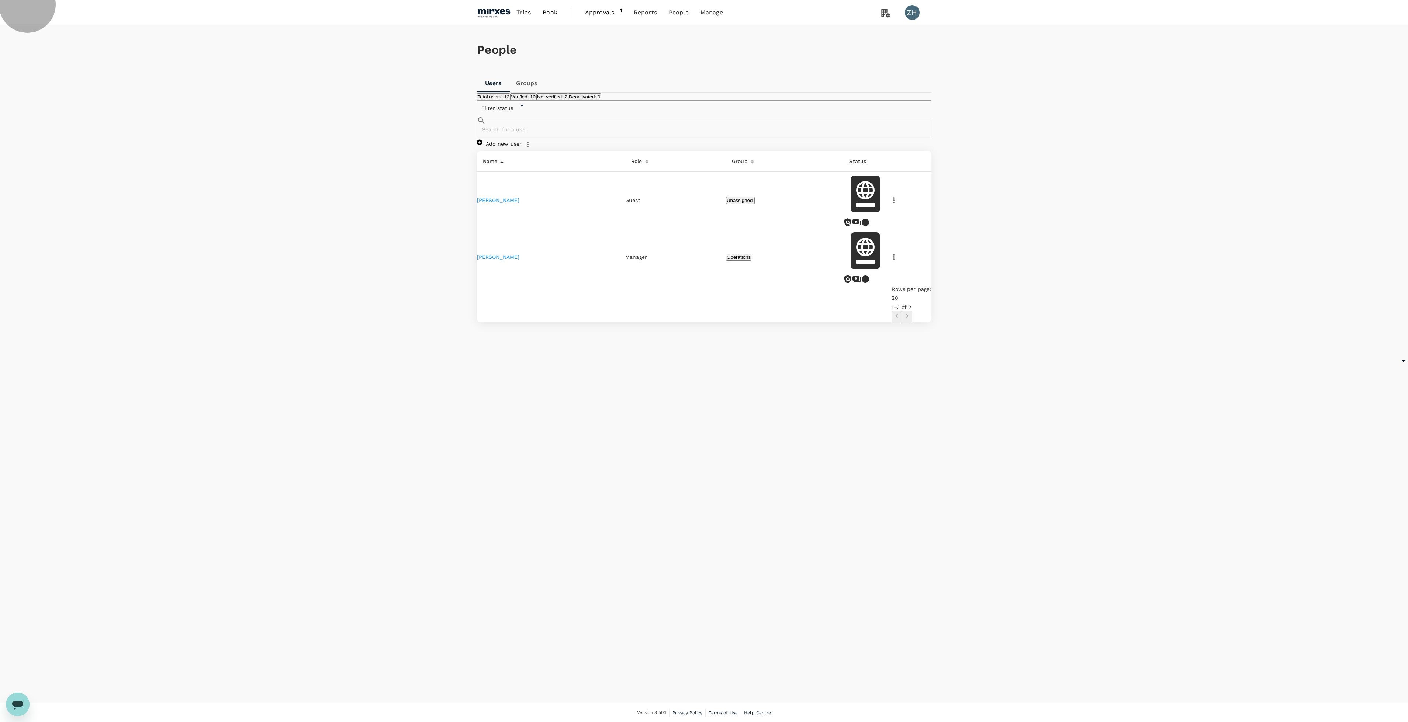
click at [504, 100] on button "Total users: 12" at bounding box center [494, 96] width 34 height 7
click at [533, 100] on button "Verified: 10" at bounding box center [523, 96] width 26 height 7
click at [510, 100] on button "Total users: 12" at bounding box center [494, 96] width 34 height 7
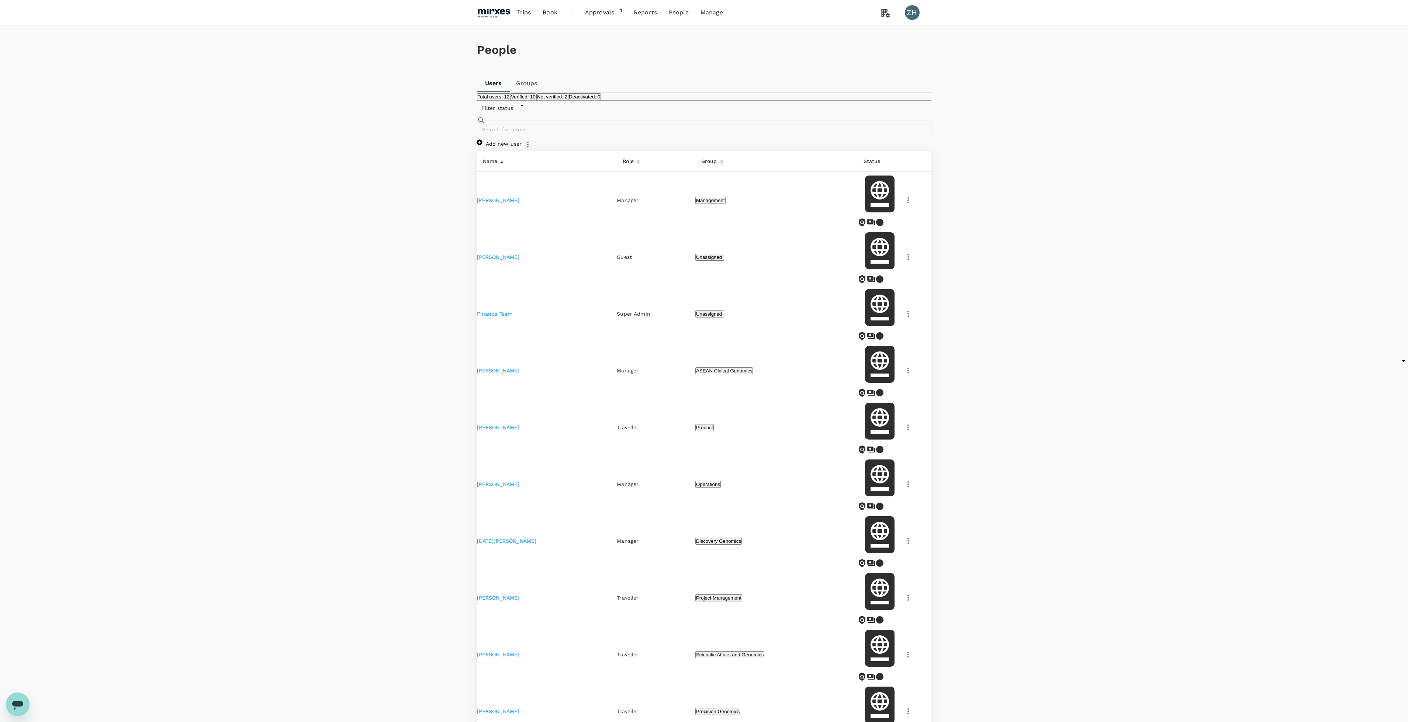
click at [1021, 290] on div "People Users Groups Total users: 12 Verified: 10 Not verified: 2 Deactivated: 0…" at bounding box center [704, 463] width 1408 height 877
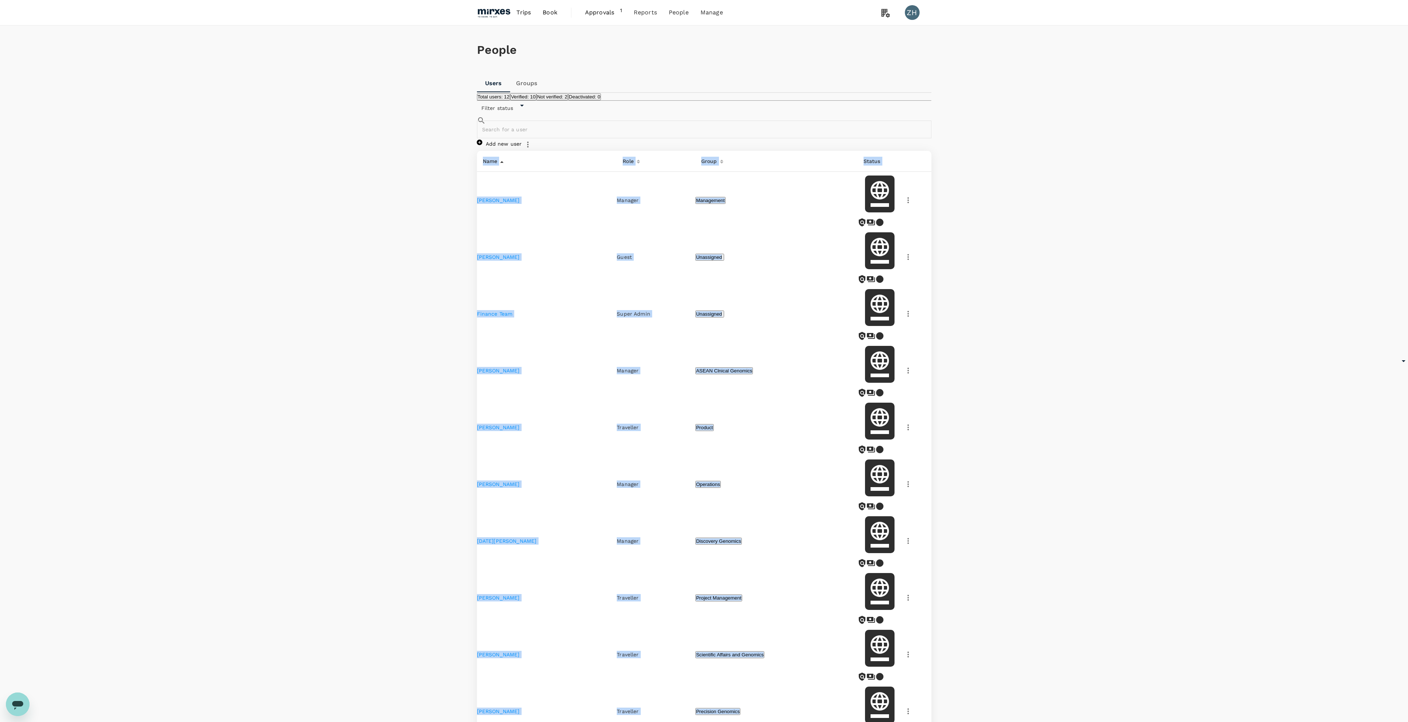
click at [1021, 290] on div "People Users Groups Total users: 12 Verified: 10 Not verified: 2 Deactivated: 0…" at bounding box center [704, 463] width 1408 height 877
click at [613, 15] on span "Approvals" at bounding box center [602, 12] width 35 height 9
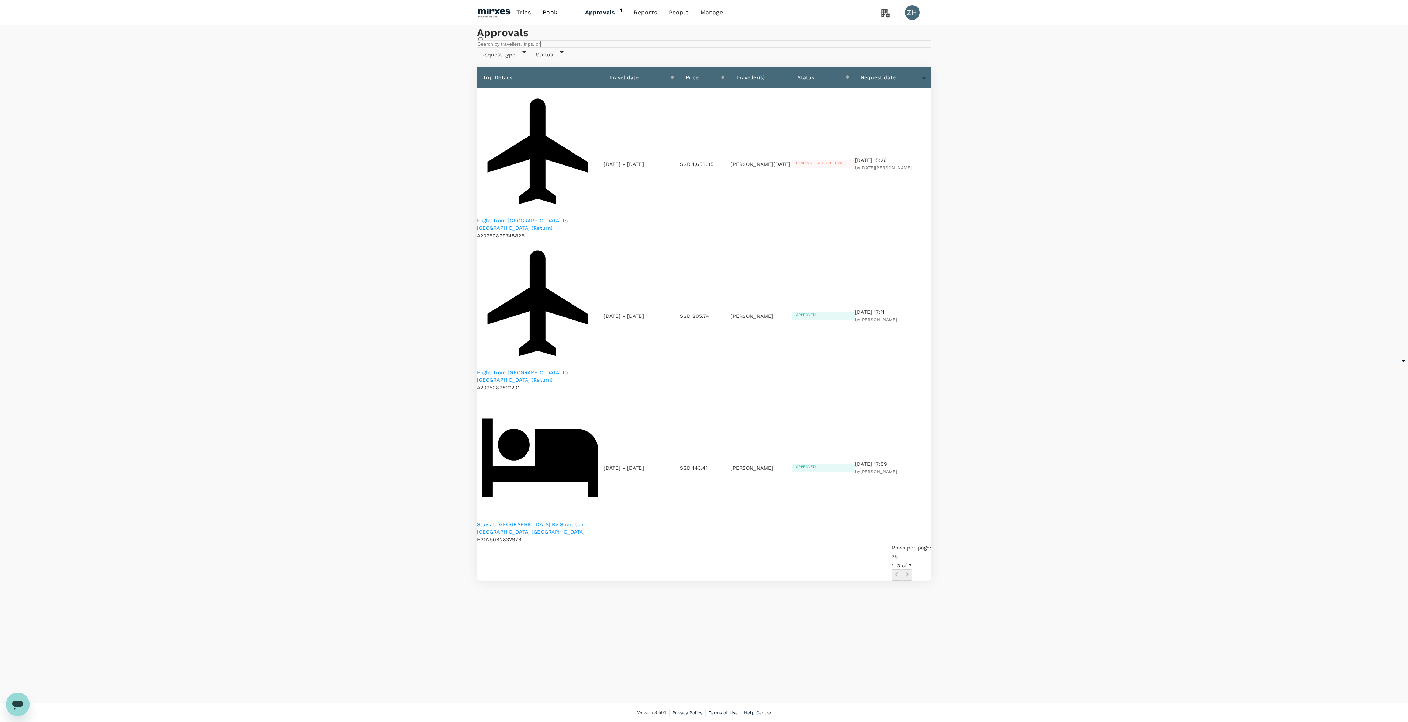
click at [781, 275] on div "Approvals ​ ​ Request type Status Trip Details Travel date Price Traveller(s) S…" at bounding box center [704, 364] width 1408 height 678
click at [714, 44] on span "Payment methods" at bounding box center [716, 41] width 53 height 8
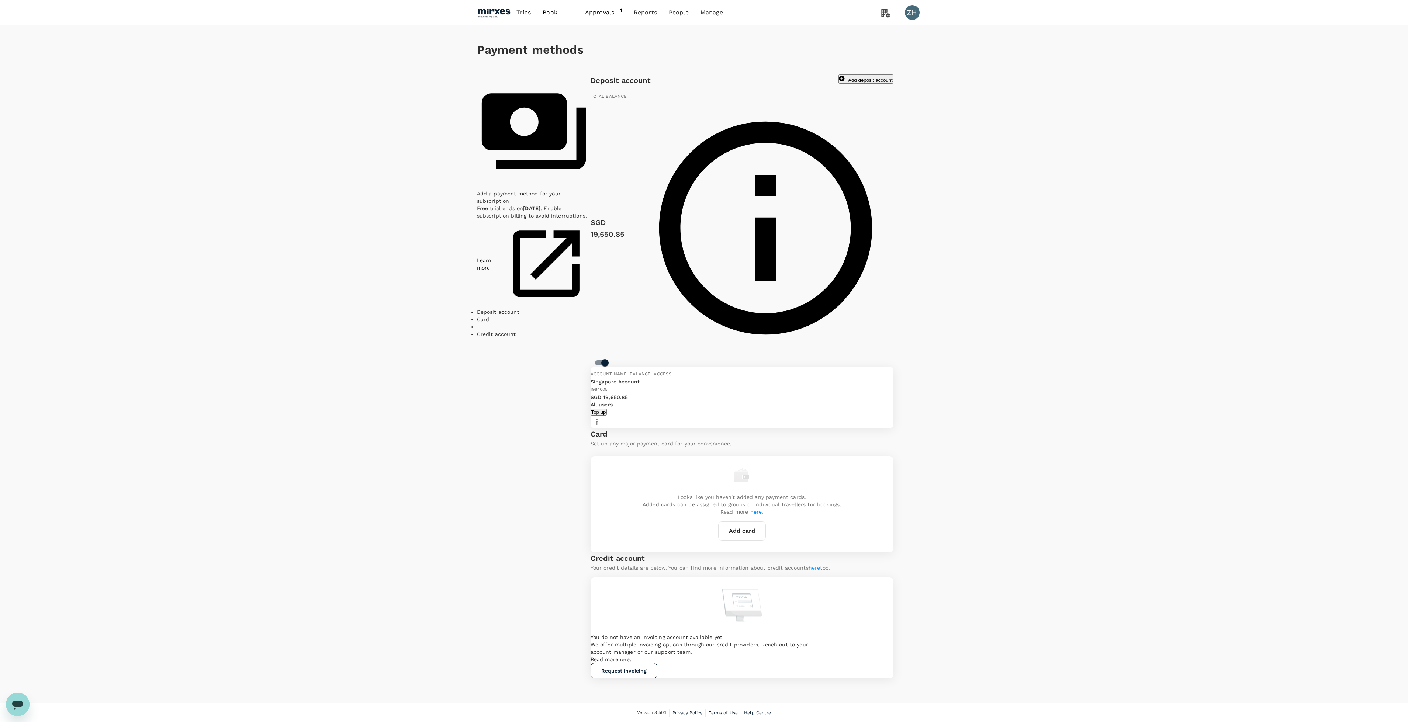
click at [762, 58] on div "Payment methods" at bounding box center [704, 49] width 454 height 49
click at [665, 44] on link "Bookings" at bounding box center [662, 40] width 87 height 17
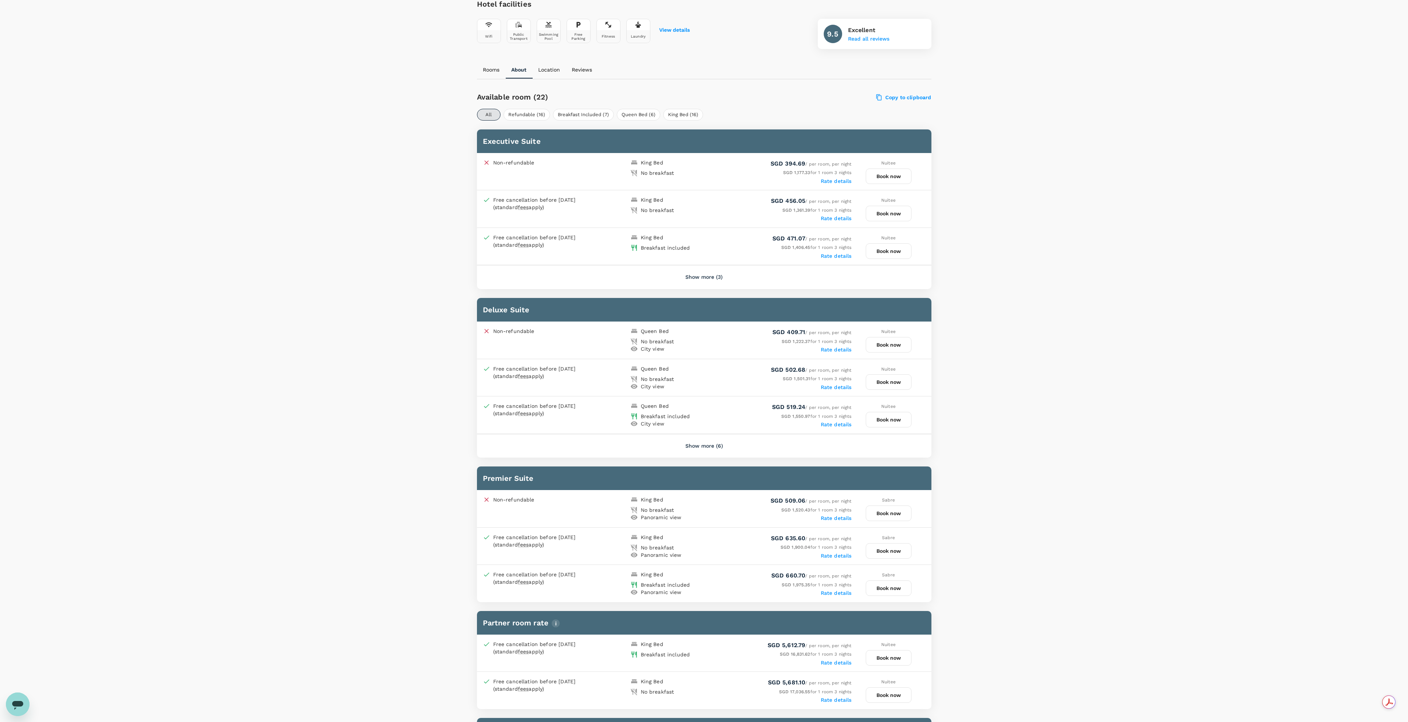
scroll to position [277, 0]
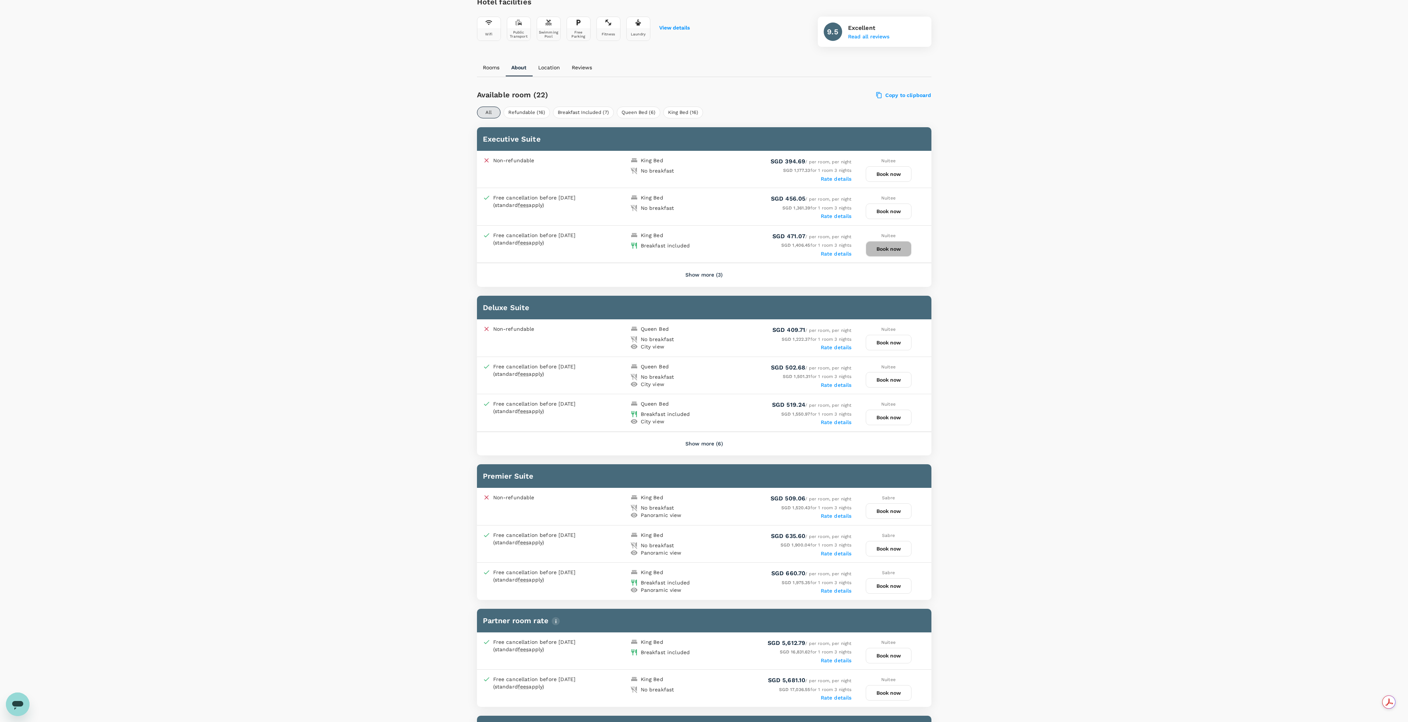
click at [907, 249] on button "Book now" at bounding box center [889, 248] width 46 height 15
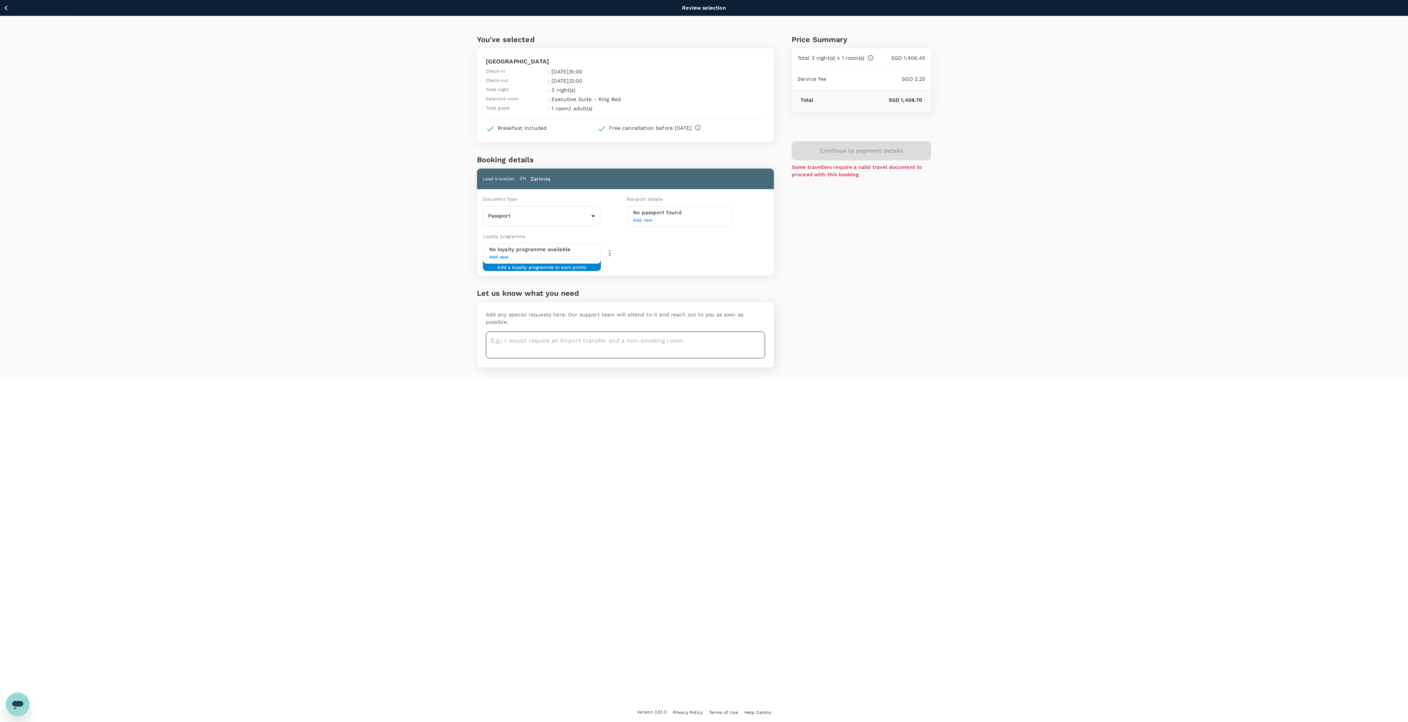
click at [631, 333] on textarea at bounding box center [625, 345] width 279 height 27
click at [491, 332] on textarea "Mariott Bonvoy Membership: M949343" at bounding box center [625, 345] width 279 height 27
type textarea "Mariott Bonvoy Membership: M949343"
click at [323, 153] on div "You've selected Four Seasons Hotel Jakarta Check-in : 09 Sep 2025 , 15:00 Check…" at bounding box center [704, 197] width 1408 height 363
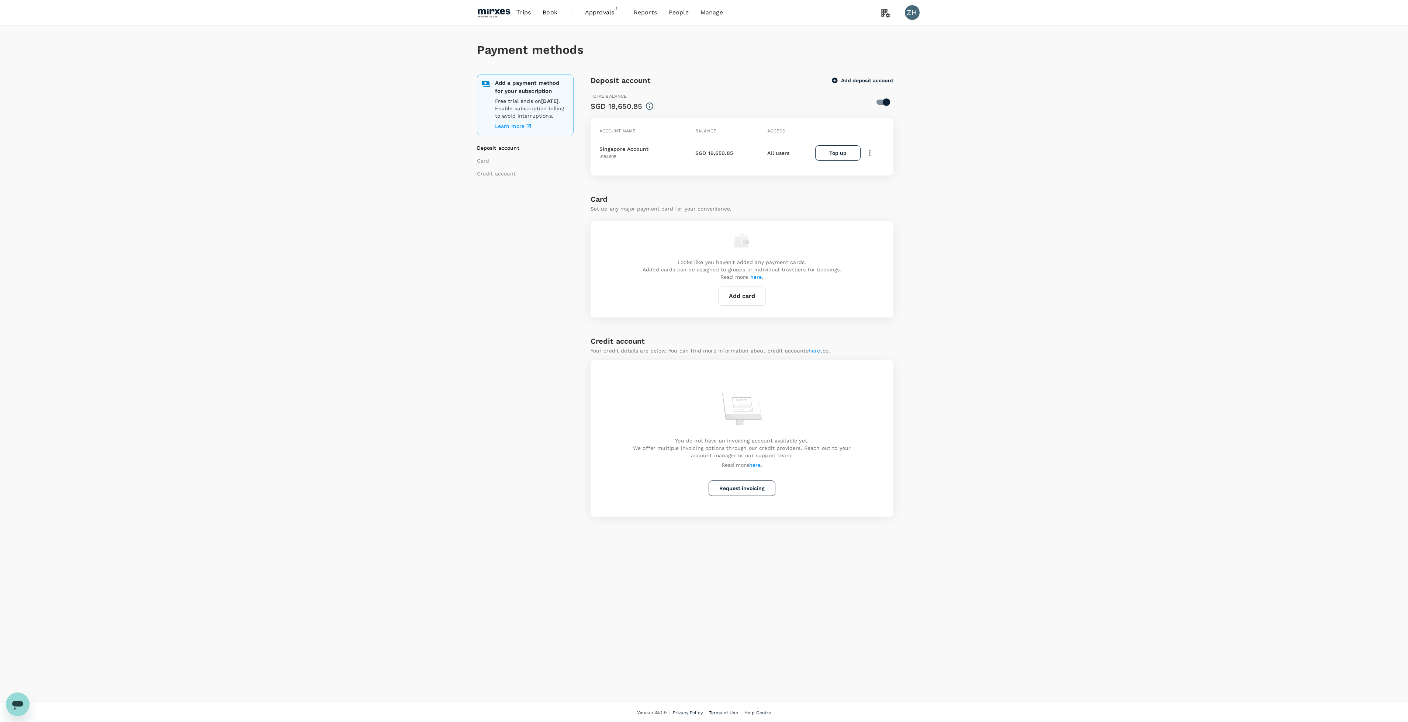
click at [871, 154] on icon "button" at bounding box center [869, 153] width 9 height 9
click at [613, 15] on span "Approvals" at bounding box center [603, 12] width 37 height 9
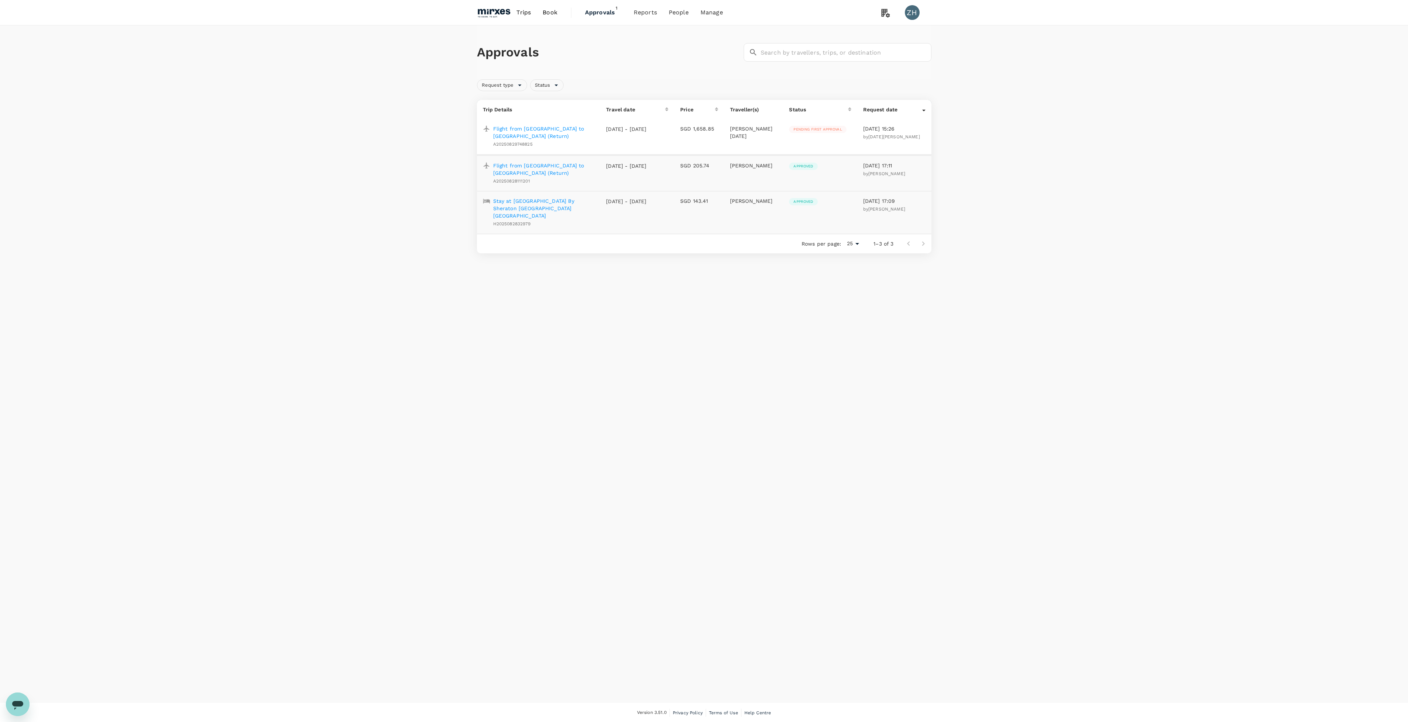
click at [1102, 192] on div "Approvals ​ ​ Request type Status Trip Details Travel date Price Traveller(s) S…" at bounding box center [704, 142] width 1408 height 234
click at [503, 20] on img at bounding box center [494, 12] width 34 height 16
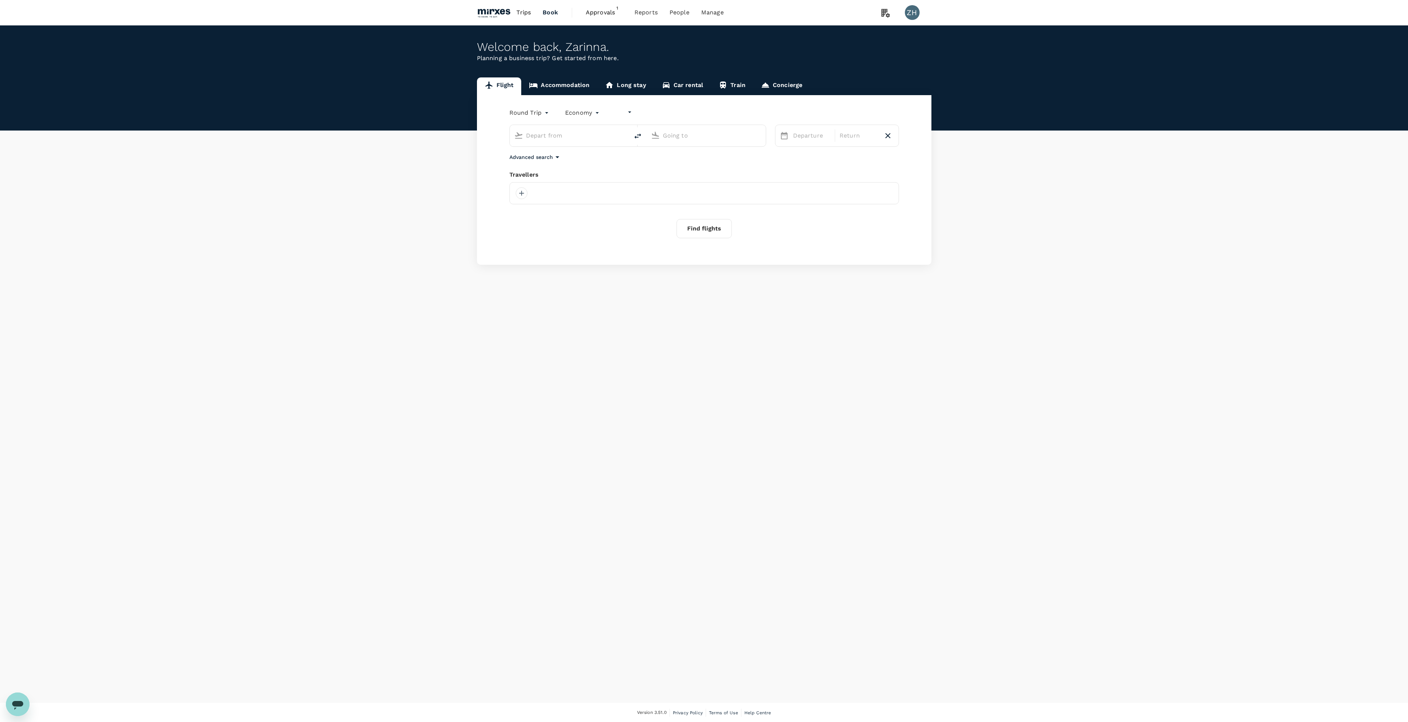
type input "undefined, undefined (any)"
type input "Singapore Changi (SIN)"
type input "[PERSON_NAME] Intl ([GEOGRAPHIC_DATA])"
type input "Singapore Changi (SIN)"
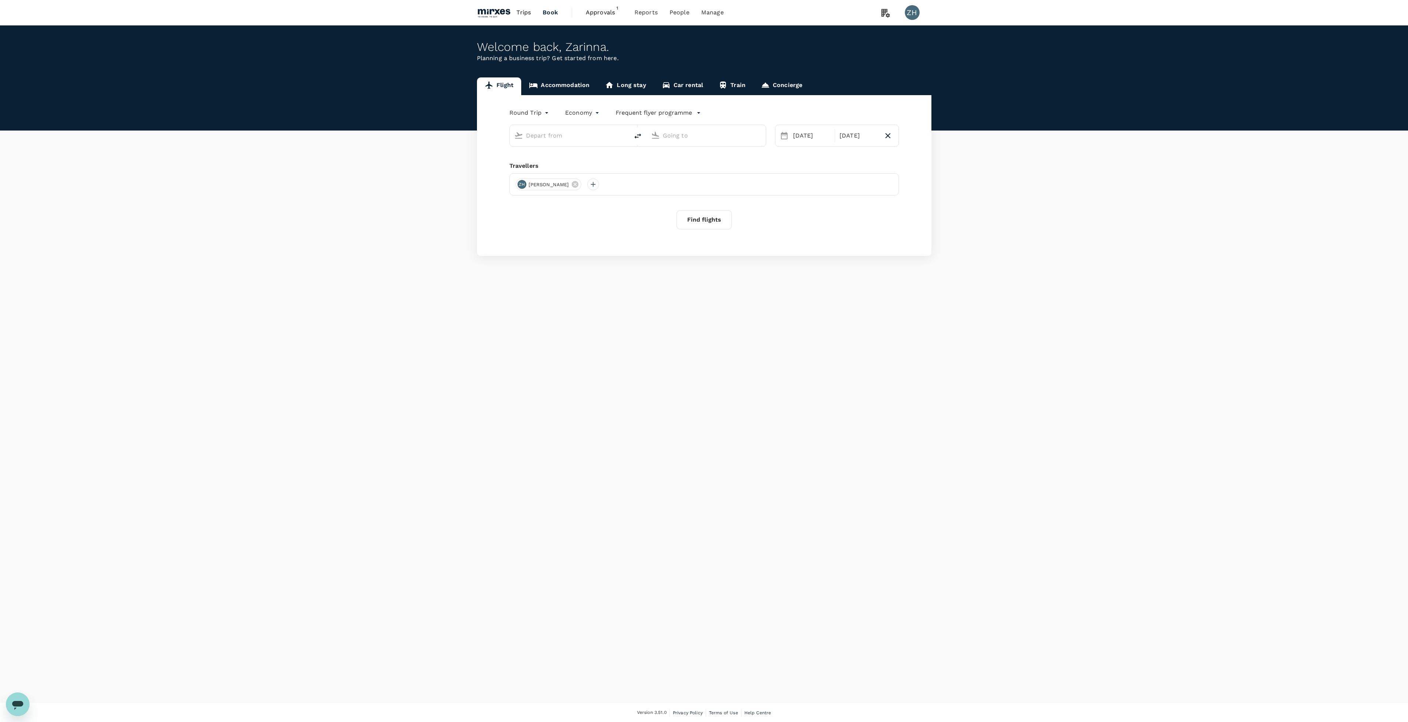
type input "[PERSON_NAME] Intl ([GEOGRAPHIC_DATA])"
type input "Singapore Changi (SIN)"
type input "[PERSON_NAME] Intl ([GEOGRAPHIC_DATA])"
click at [579, 84] on link "Accommodation" at bounding box center [559, 86] width 76 height 18
click at [1197, 462] on div "Welcome back , Zarinna . Planning a business trip? Get started from here. Fligh…" at bounding box center [704, 364] width 1408 height 678
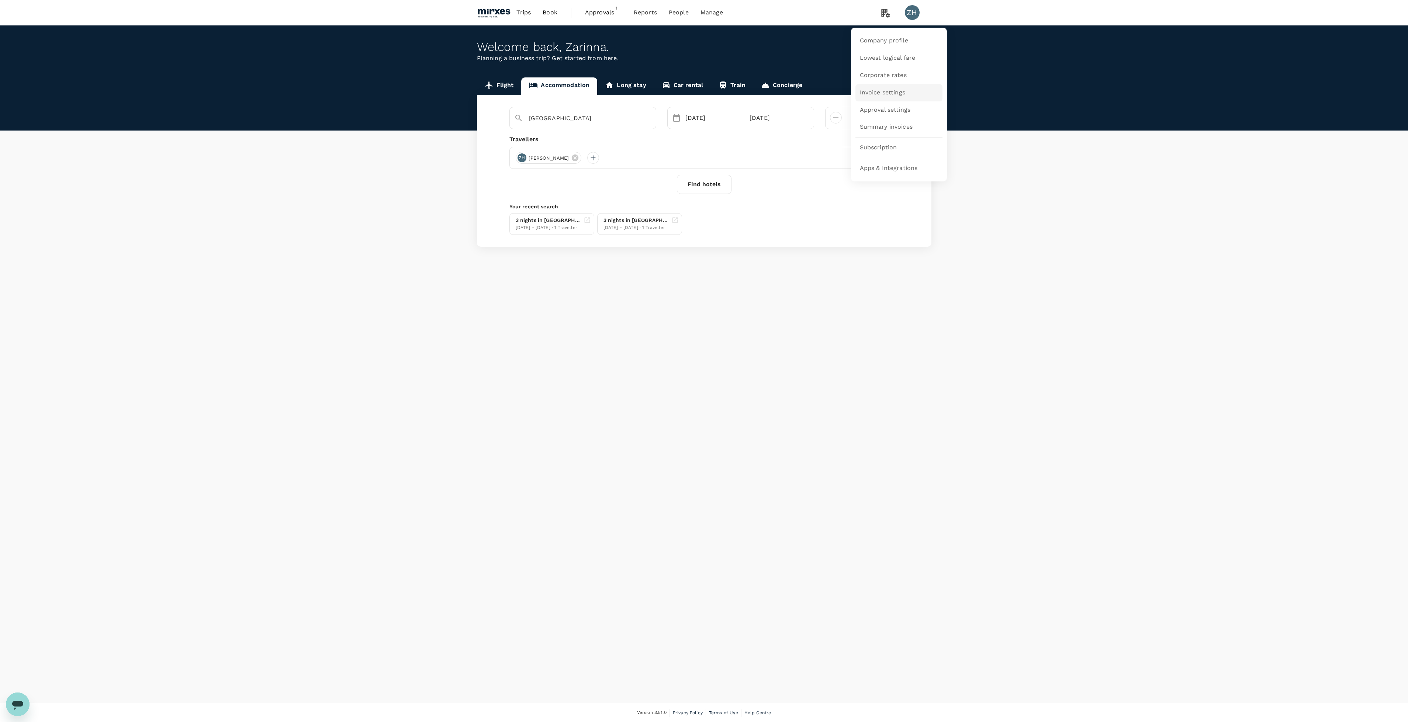
click at [912, 96] on link "Invoice settings" at bounding box center [898, 92] width 87 height 17
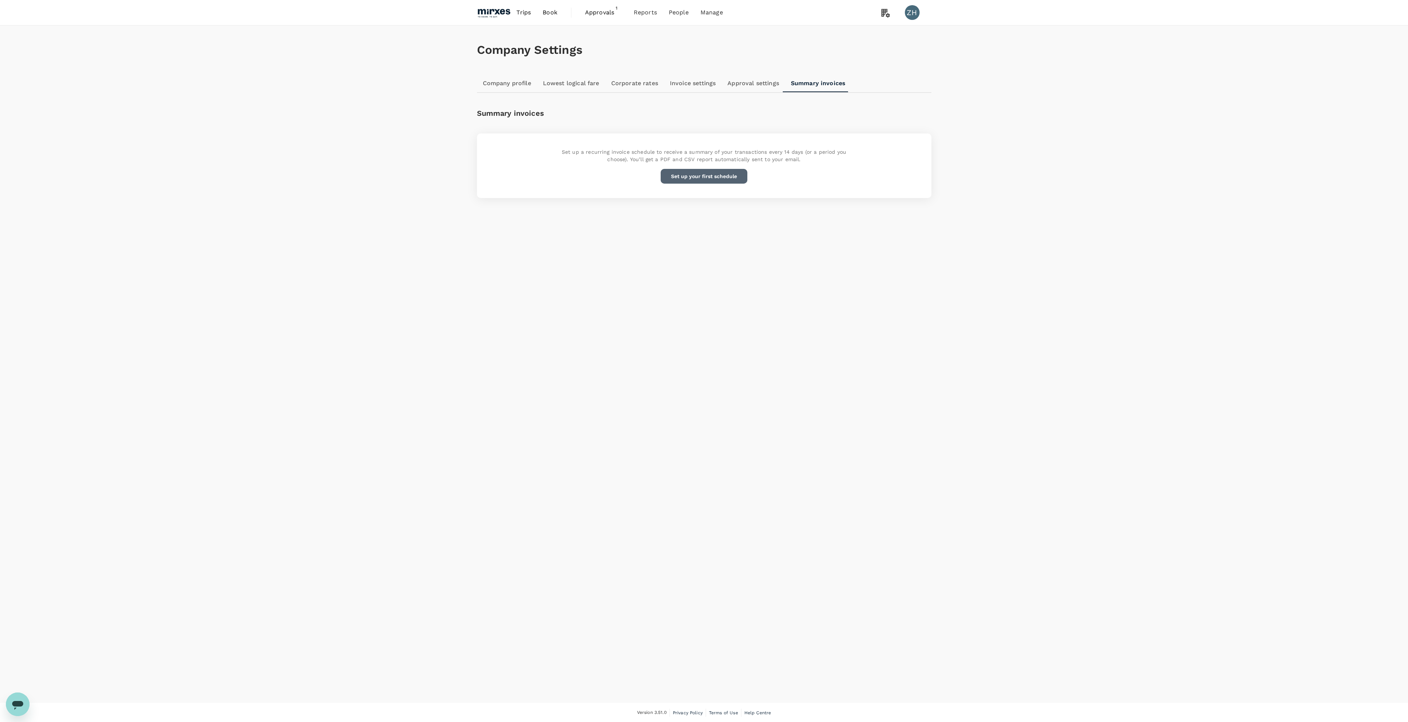
click at [711, 176] on button "Set up your first schedule" at bounding box center [704, 176] width 87 height 15
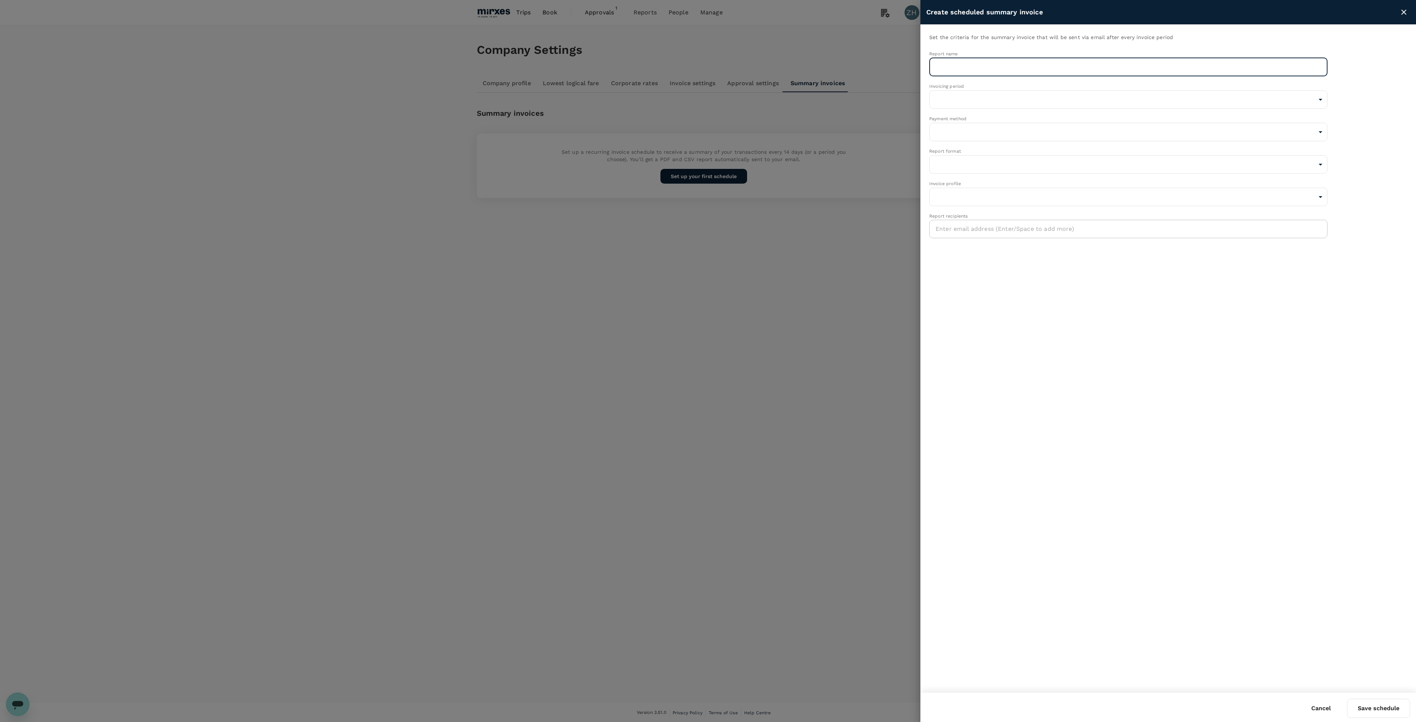
click at [963, 73] on input "text" at bounding box center [1128, 67] width 398 height 18
type input "TruTrip Travel Platform"
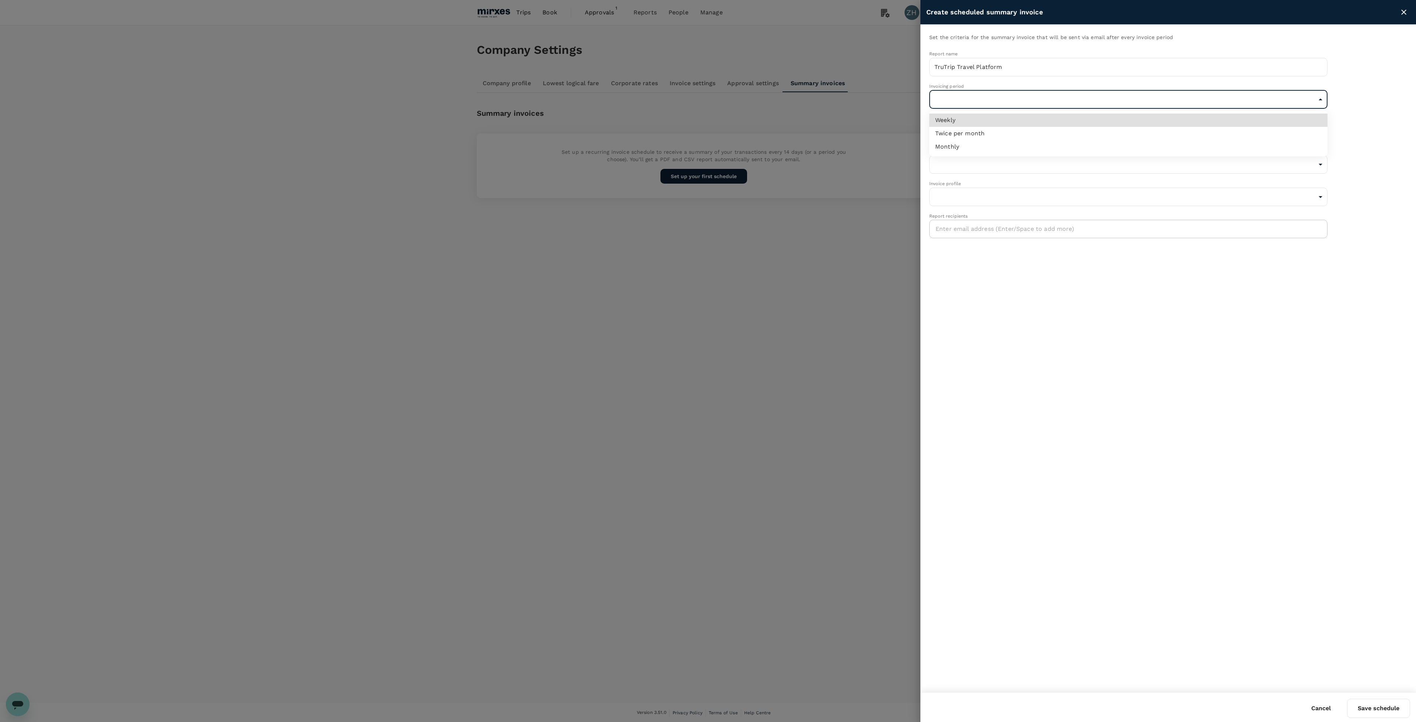
click at [1101, 97] on body "Trips Book Approvals 1 Reports People Manage ZH Company Settings Company profil…" at bounding box center [708, 361] width 1416 height 723
click at [1040, 143] on li "Monthly" at bounding box center [1128, 146] width 398 height 13
type input "monthly"
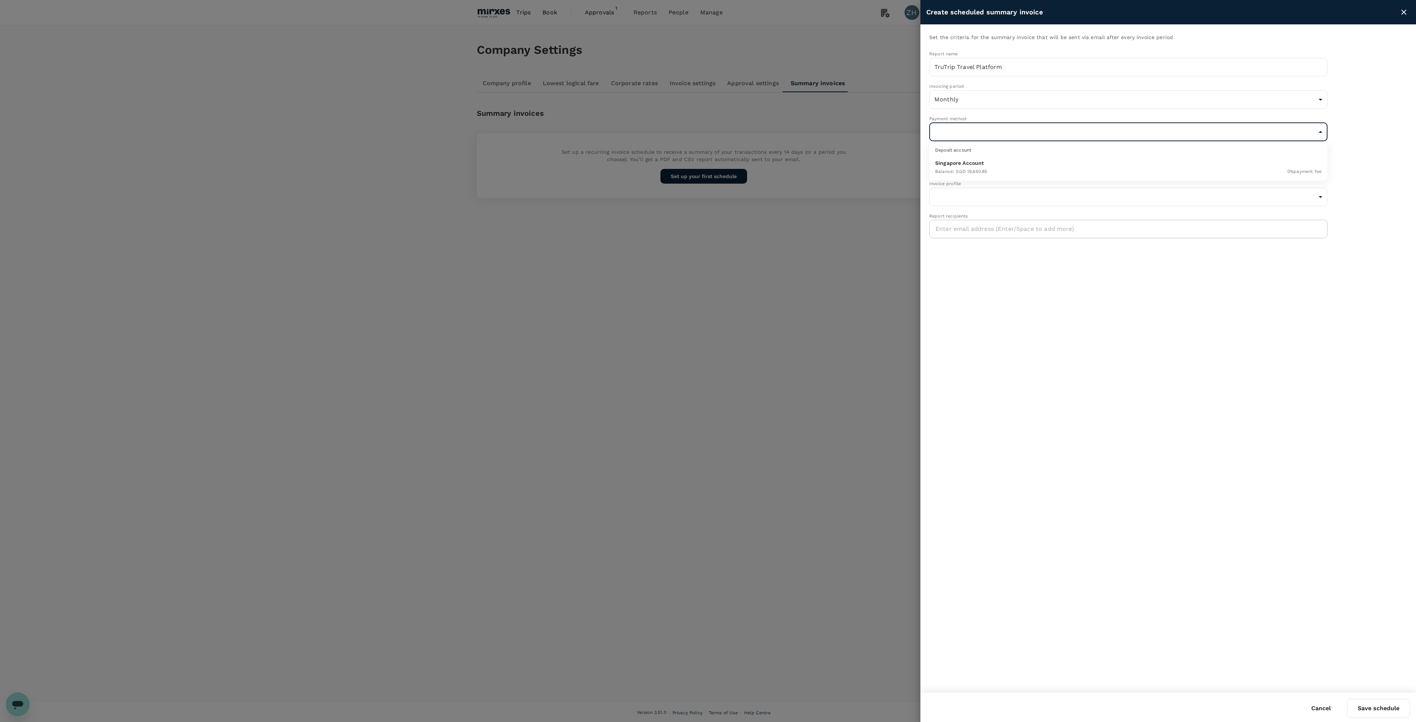
click at [1028, 137] on body "Trips Book Approvals 1 Reports People Manage ZH Company Settings Company profil…" at bounding box center [708, 361] width 1416 height 723
click at [1022, 162] on p "Singapore Account" at bounding box center [1128, 162] width 387 height 7
type input "9fbbbe2b-f4ca-495e-a82e-e84c83b30aa5"
click at [1022, 173] on body "Trips Book Approvals 1 Reports People Manage ZH Company Settings Company profil…" at bounding box center [708, 361] width 1416 height 723
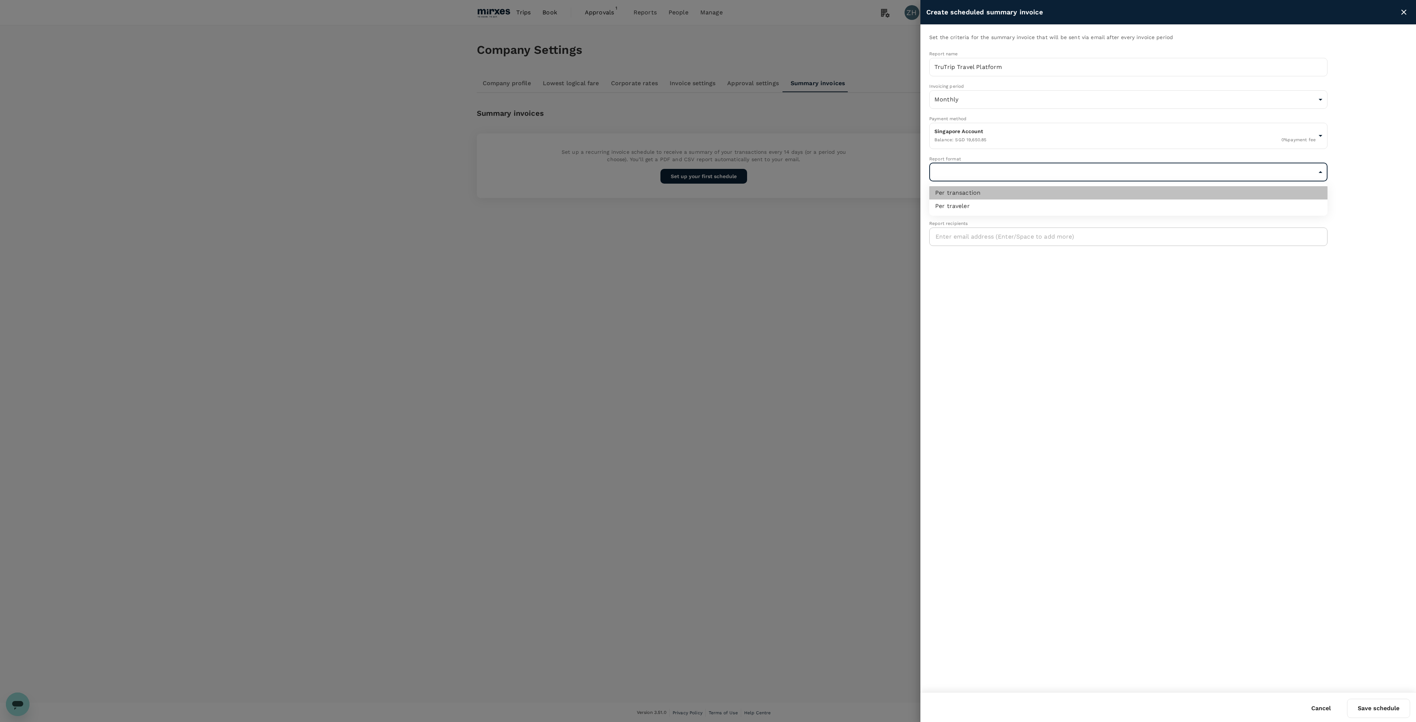
click at [1022, 192] on li "Per transaction" at bounding box center [1128, 192] width 398 height 13
type input "perTransaction"
click at [1022, 201] on body "Trips Book Approvals 1 Reports People Manage ZH Company Settings Company profil…" at bounding box center [708, 361] width 1416 height 723
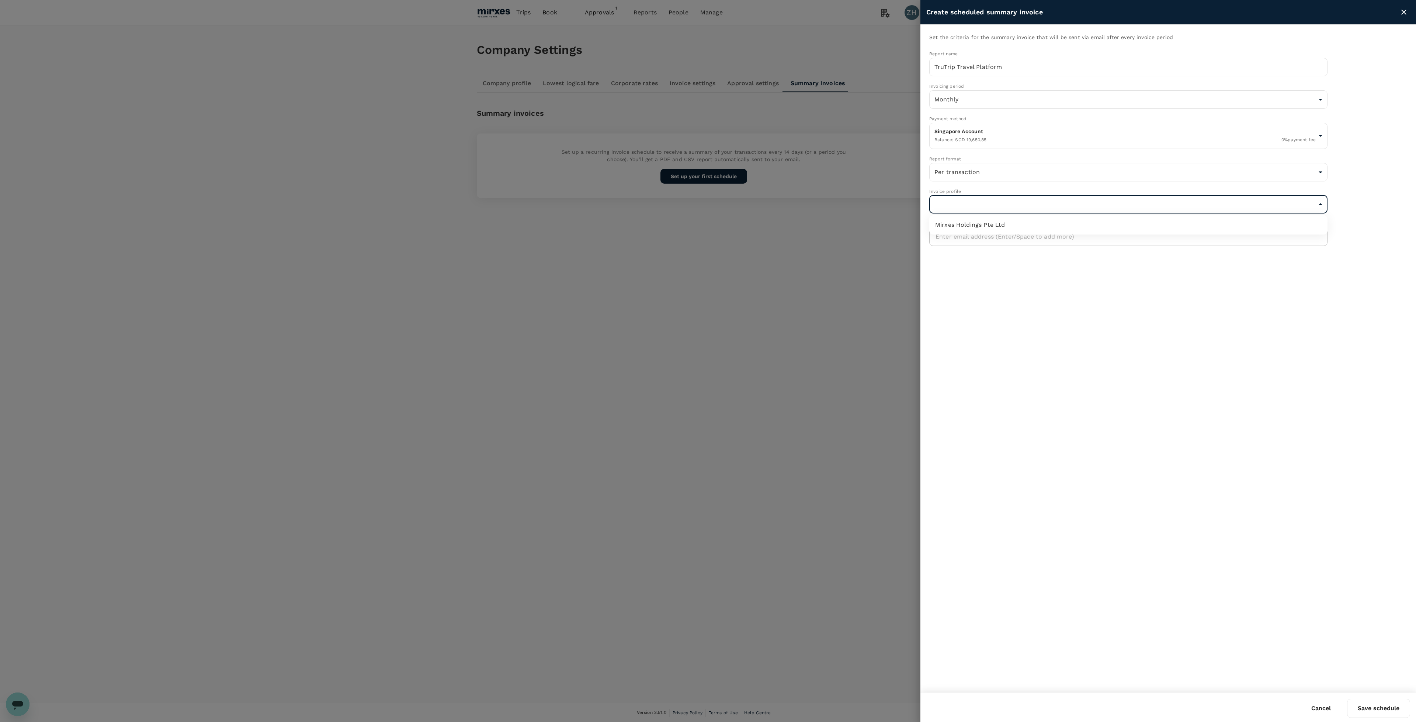
click at [1019, 219] on li "Mirxes Holdings Pte Ltd" at bounding box center [1128, 224] width 398 height 13
type input "9fbb6053-aea4-41ae-b641-c34f8b9b0fcf"
click at [1023, 239] on input "text" at bounding box center [1130, 237] width 389 height 12
type input "finance@mirxes.com"
click at [1382, 706] on button "Save schedule" at bounding box center [1378, 708] width 63 height 19
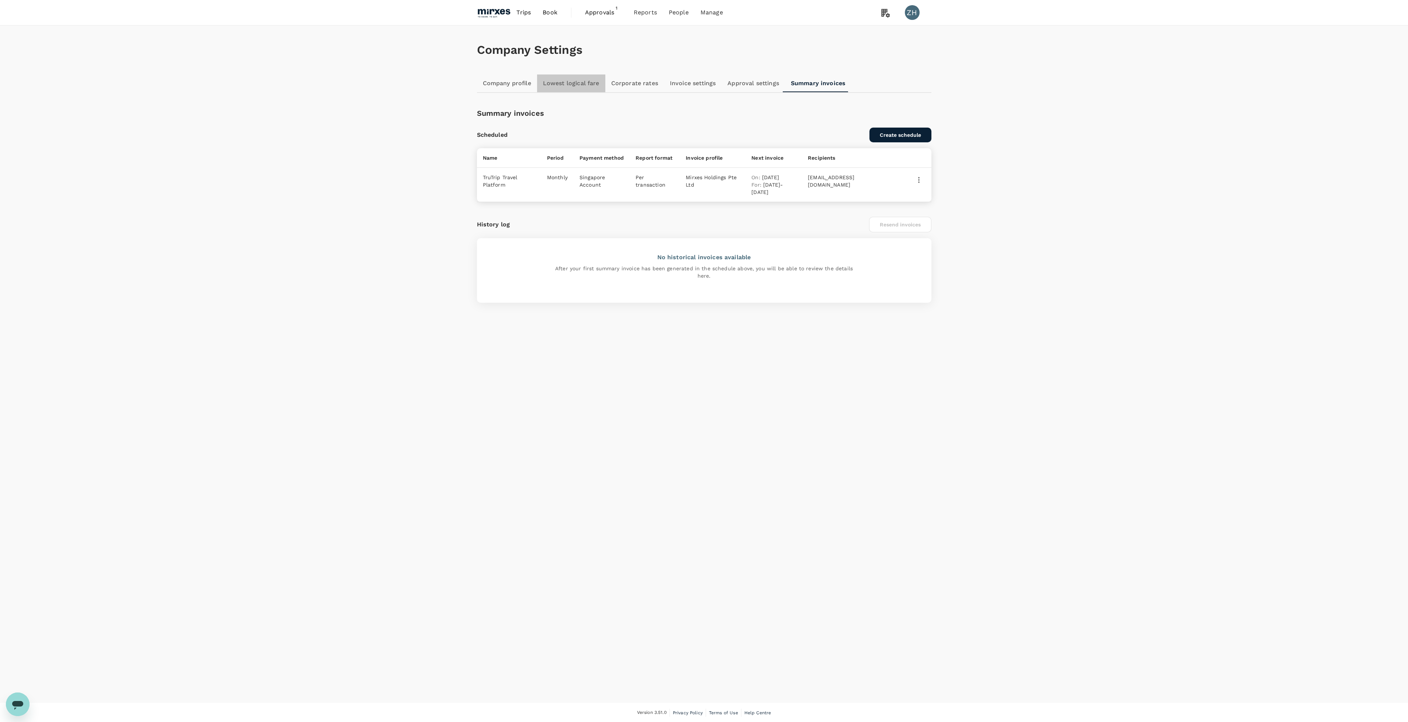
click at [571, 83] on link "Lowest logical fare" at bounding box center [571, 84] width 68 height 18
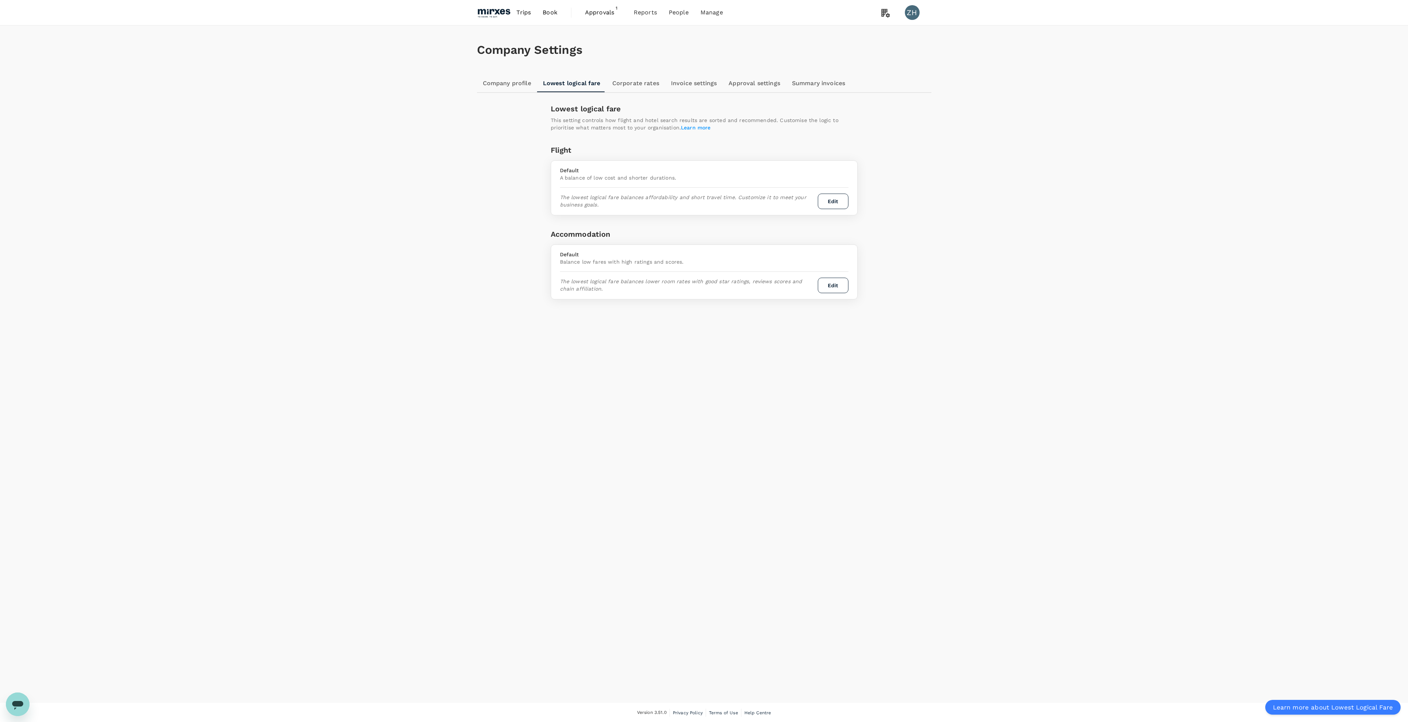
click at [527, 11] on span "Trips" at bounding box center [523, 12] width 14 height 9
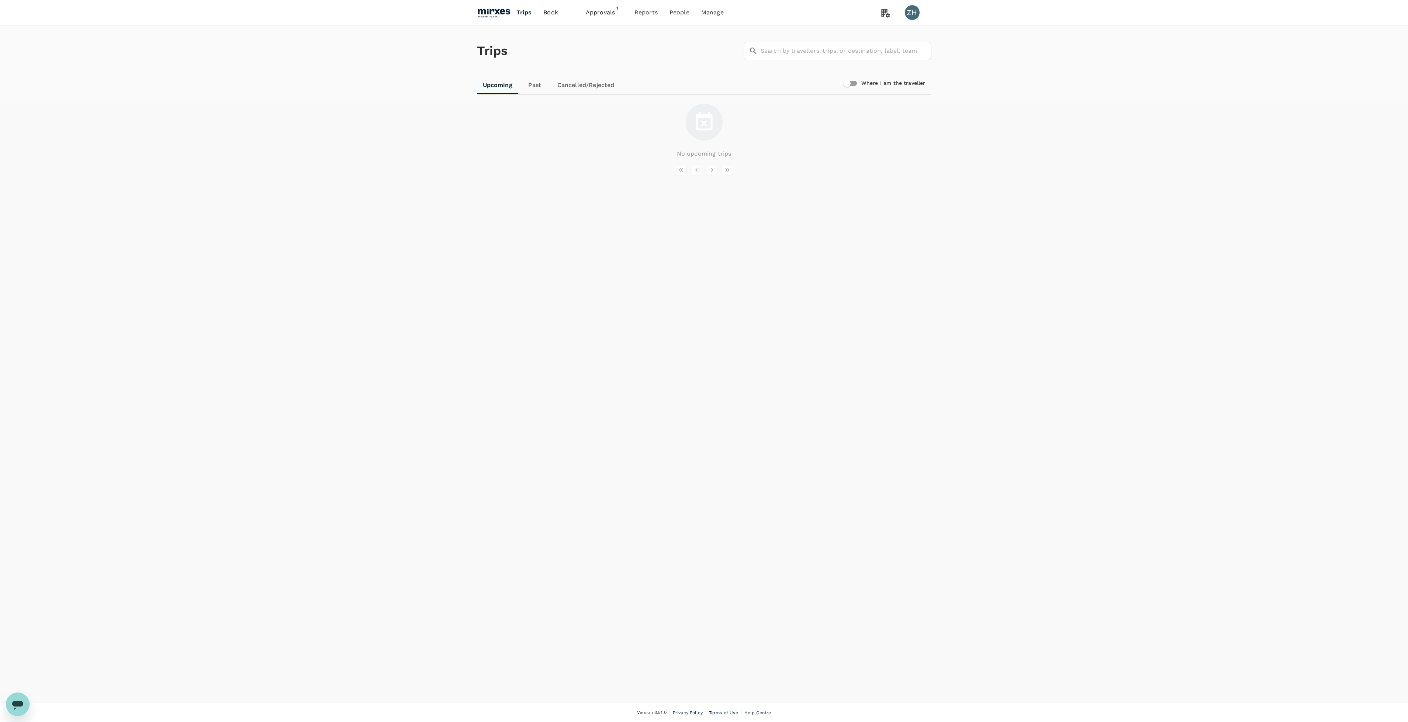
click at [494, 12] on img at bounding box center [494, 12] width 34 height 16
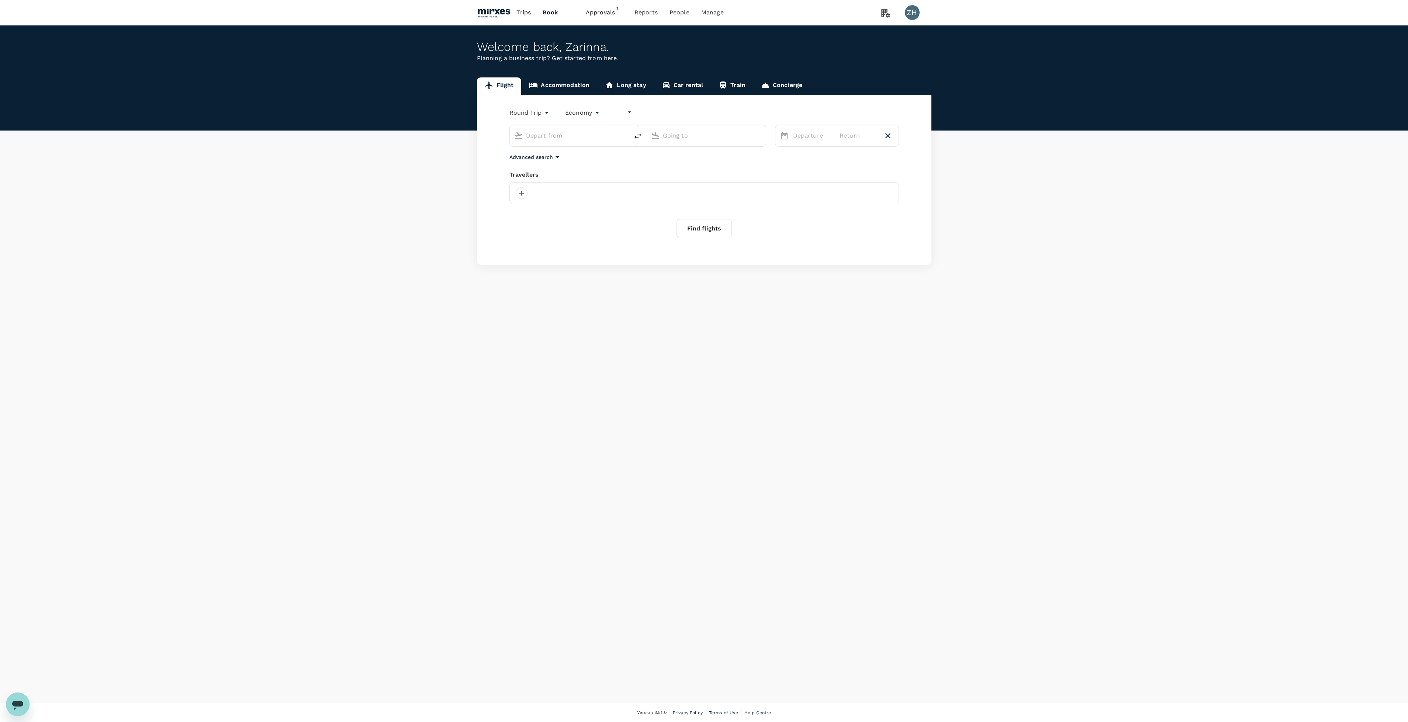
type input "undefined, undefined (any)"
type input "Singapore Changi (SIN)"
type input "[PERSON_NAME] Intl ([GEOGRAPHIC_DATA])"
type input "Singapore Changi (SIN)"
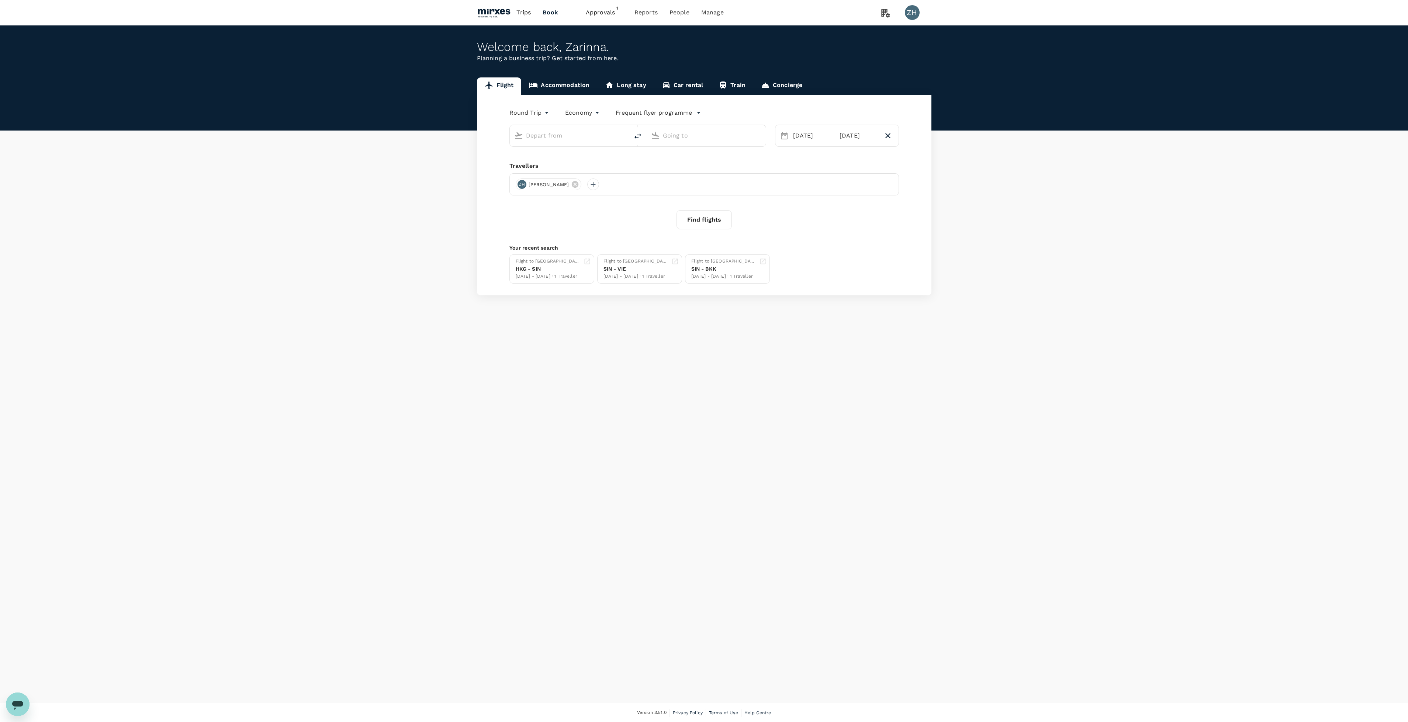
type input "[PERSON_NAME] Intl ([GEOGRAPHIC_DATA])"
click at [499, 11] on img at bounding box center [494, 12] width 34 height 16
click at [513, 11] on link "Trips" at bounding box center [523, 12] width 26 height 25
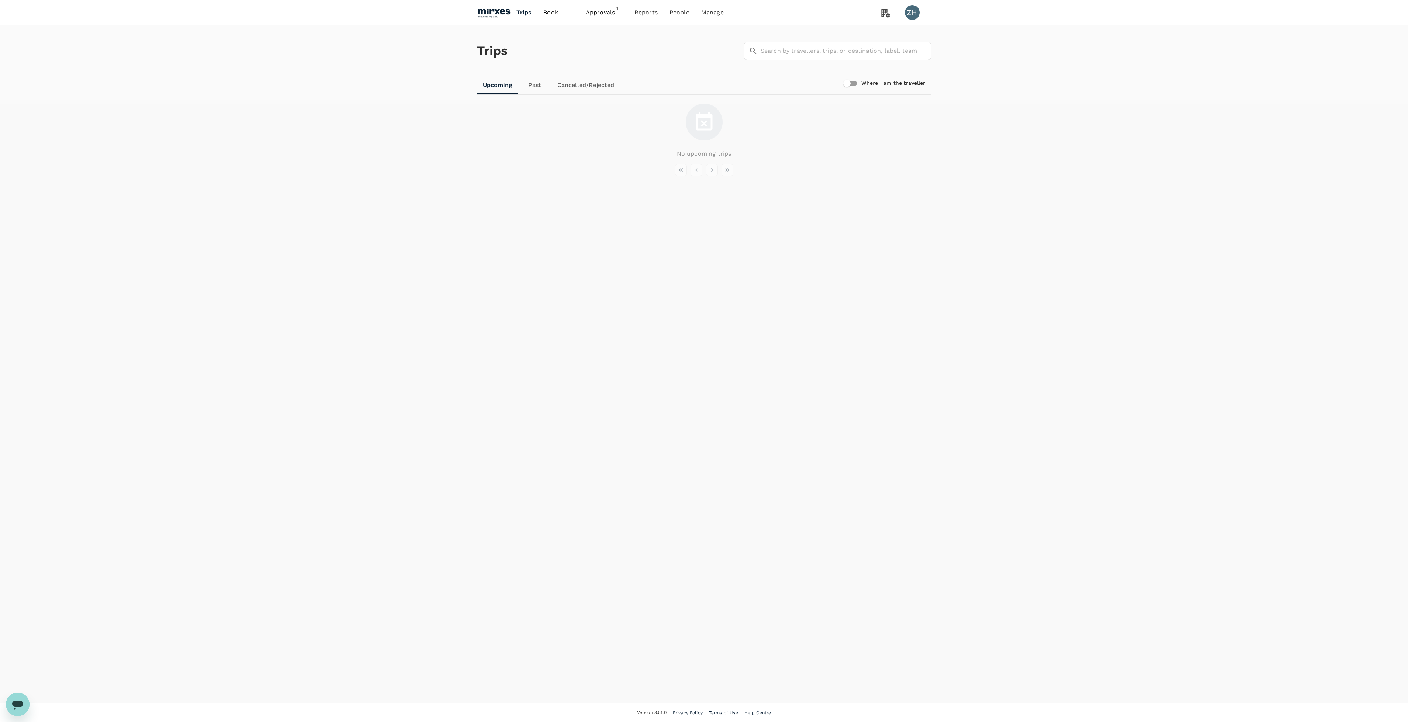
click at [591, 14] on span "Approvals" at bounding box center [604, 12] width 37 height 9
